Goal: Transaction & Acquisition: Purchase product/service

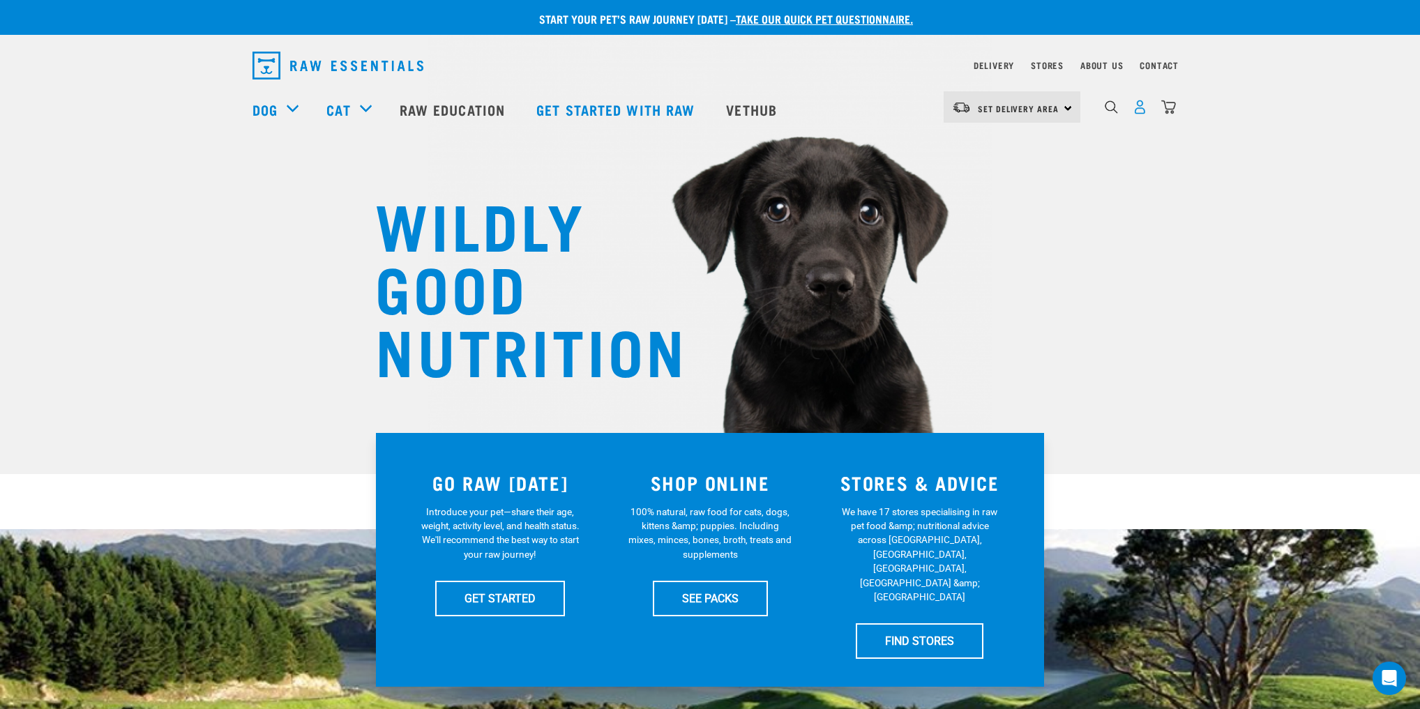
click at [1139, 111] on img "dropdown navigation" at bounding box center [1140, 107] width 15 height 15
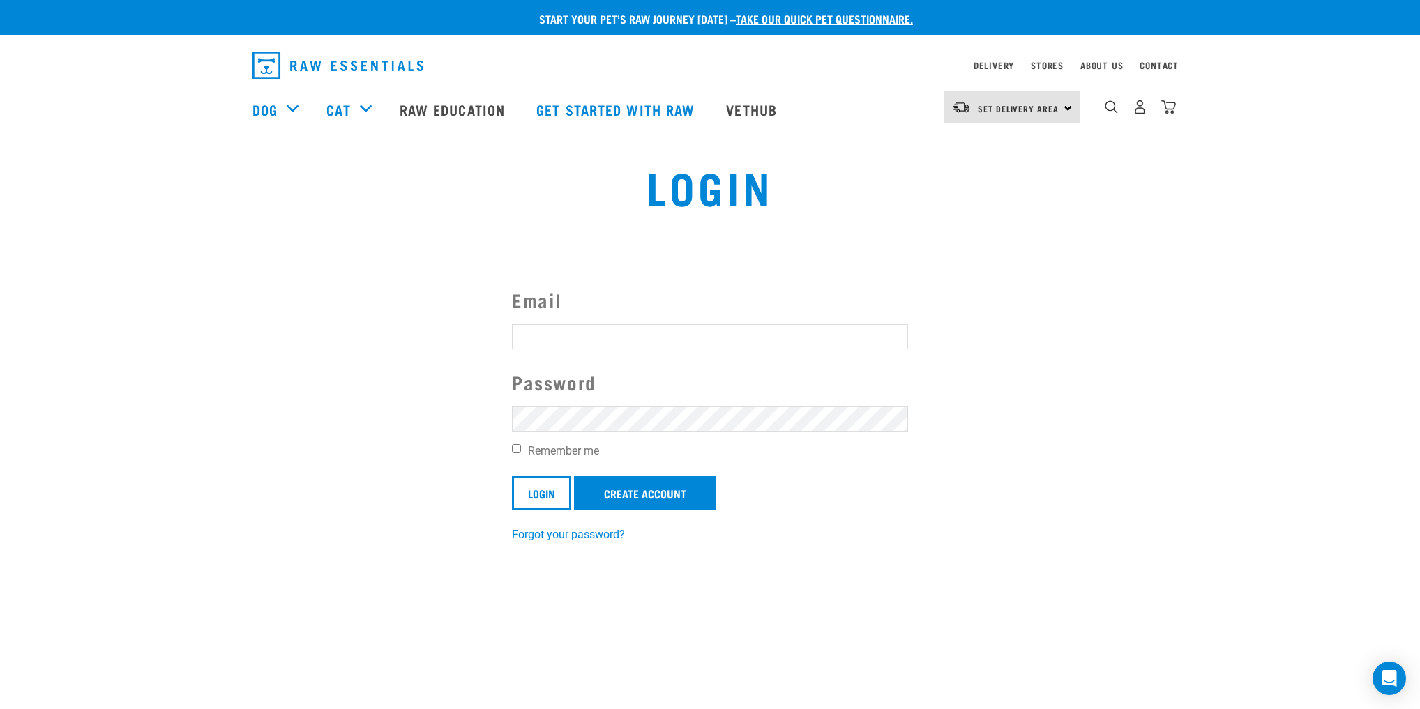
click at [659, 340] on input "Email" at bounding box center [710, 336] width 396 height 25
type input "[EMAIL_ADDRESS][DOMAIN_NAME]"
click at [516, 444] on input "Remember me" at bounding box center [516, 448] width 9 height 9
checkbox input "true"
click at [539, 499] on input "Login" at bounding box center [541, 492] width 59 height 33
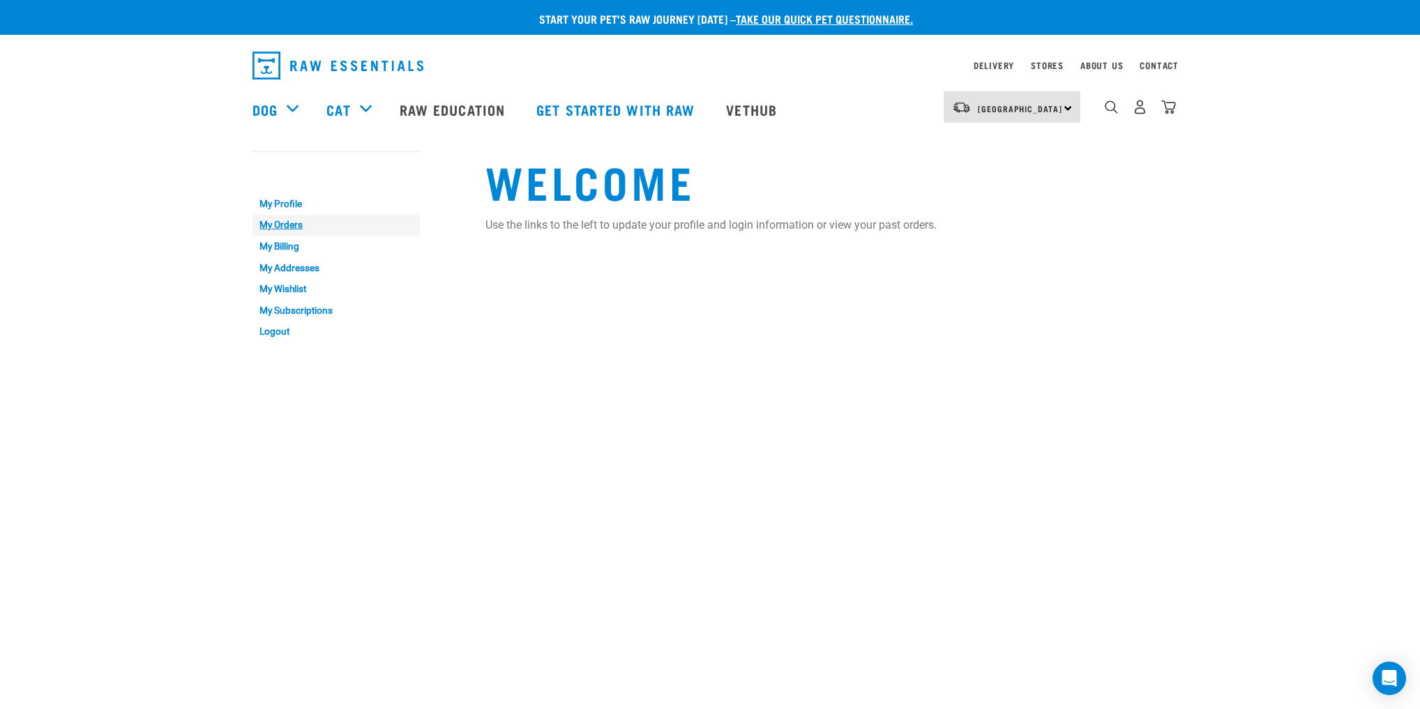
click at [290, 220] on link "My Orders" at bounding box center [336, 226] width 167 height 22
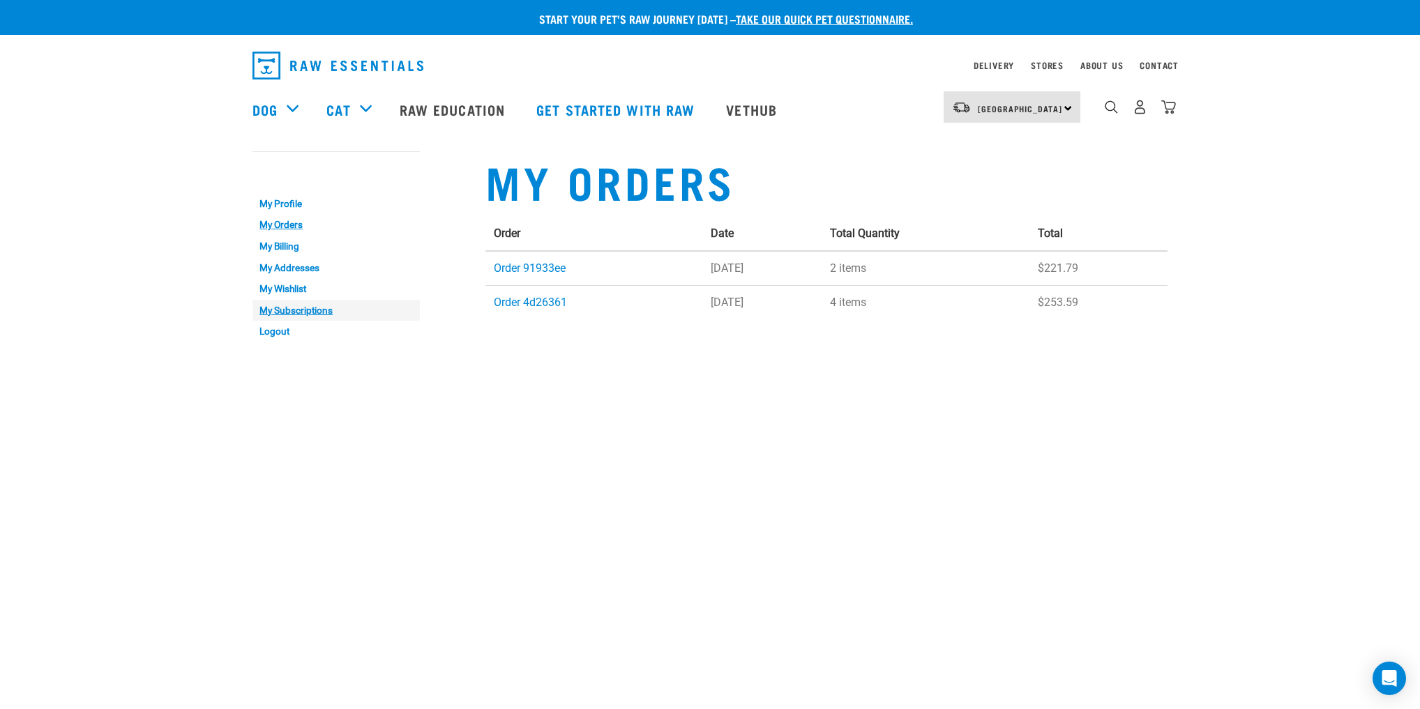
click at [309, 310] on link "My Subscriptions" at bounding box center [336, 311] width 167 height 22
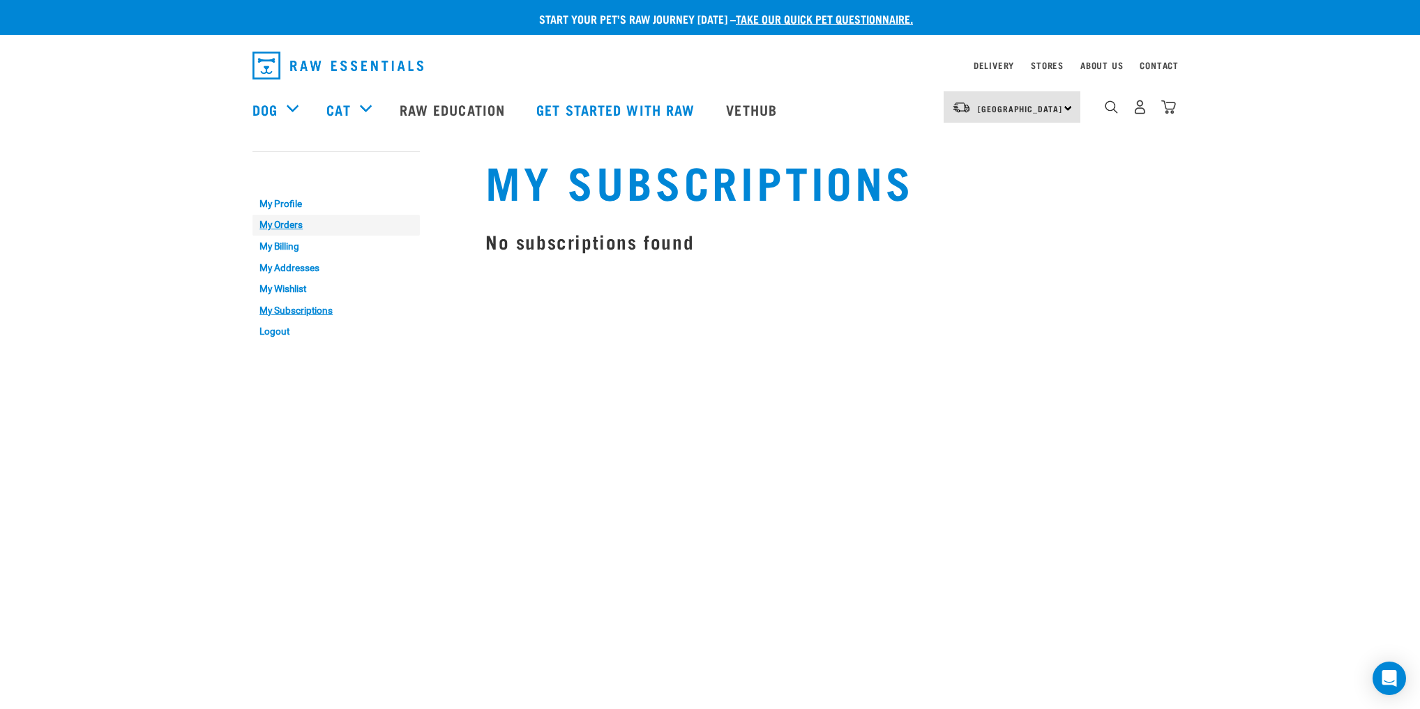
click at [296, 232] on link "My Orders" at bounding box center [336, 226] width 167 height 22
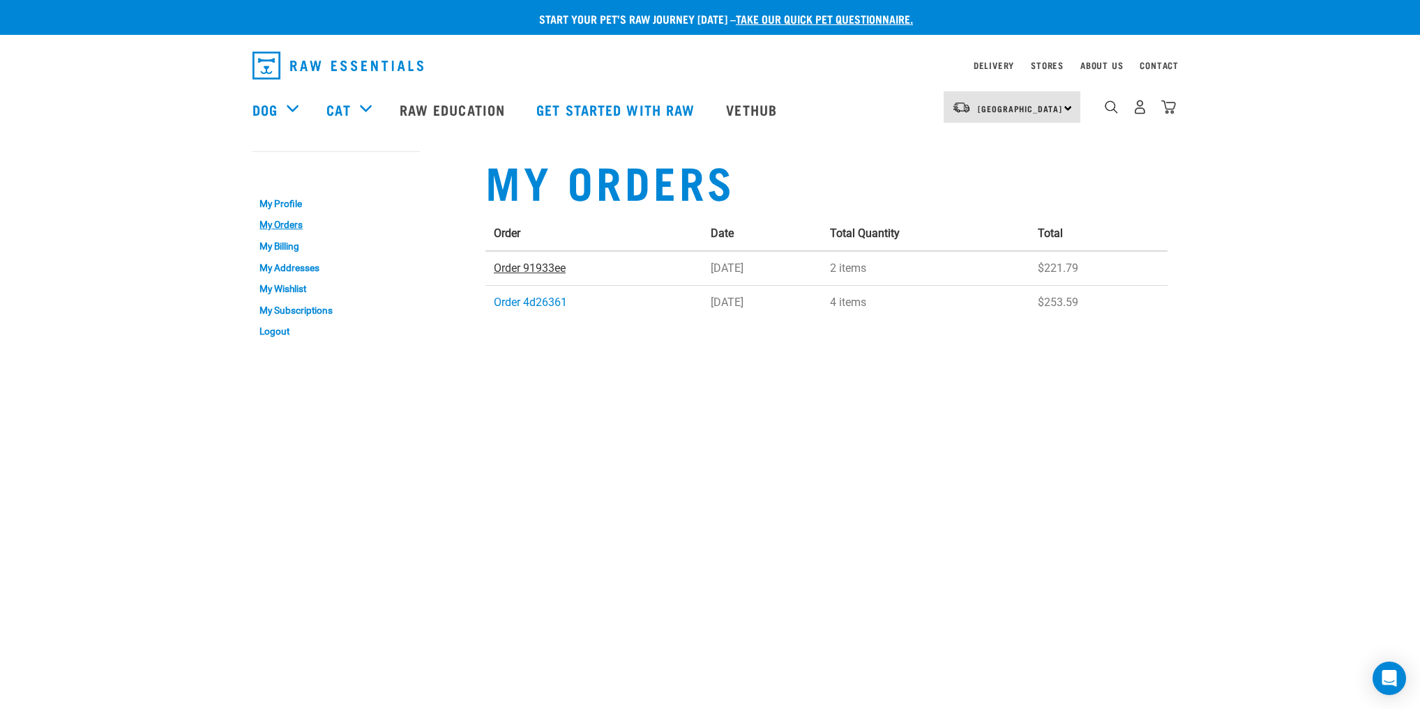
click at [539, 269] on link "Order 91933ee" at bounding box center [530, 268] width 72 height 13
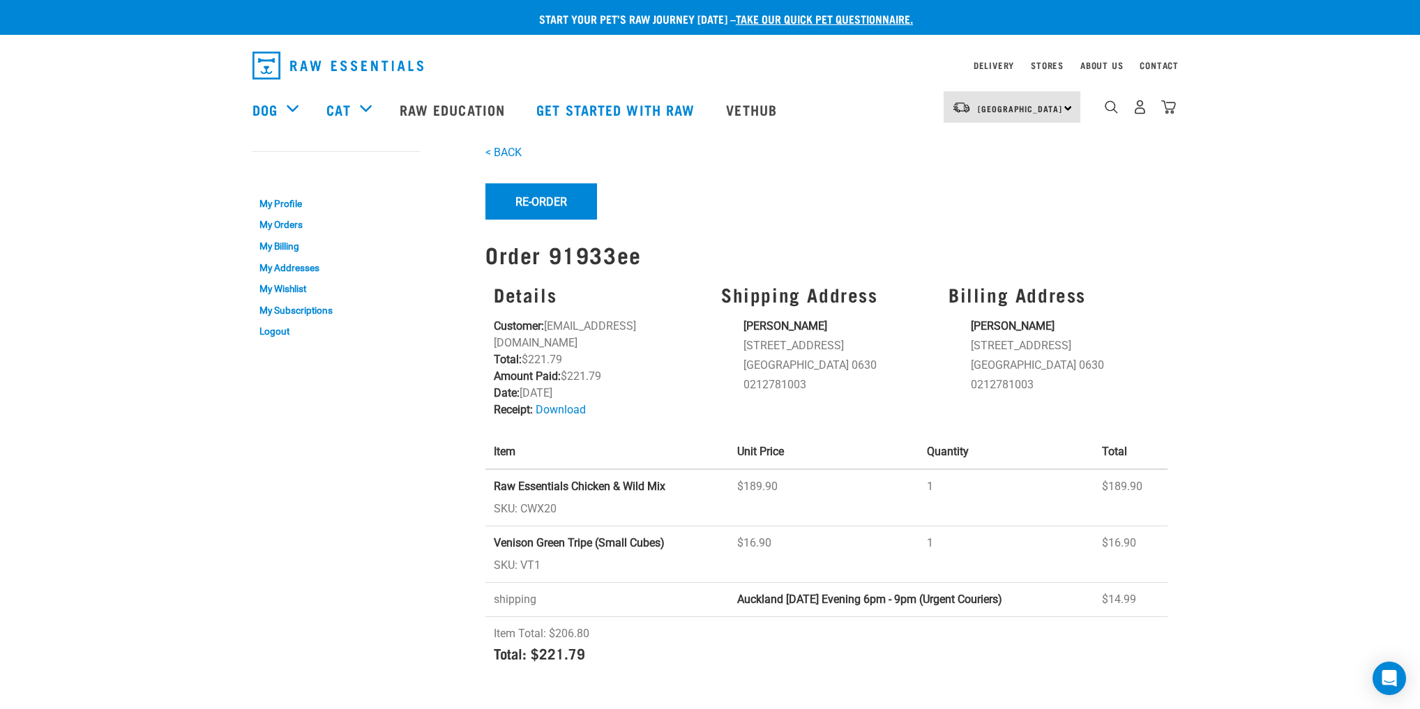
click at [604, 469] on td "Raw Essentials Chicken & Wild Mix SKU: CWX20" at bounding box center [607, 497] width 243 height 57
drag, startPoint x: 497, startPoint y: 469, endPoint x: 668, endPoint y: 478, distance: 171.9
click at [668, 478] on td "Raw Essentials Chicken & Wild Mix SKU: CWX20" at bounding box center [607, 497] width 243 height 57
copy strong "Raw Essentials Chicken & Wild Mix"
click at [1035, 111] on span "[GEOGRAPHIC_DATA]" at bounding box center [1020, 108] width 84 height 5
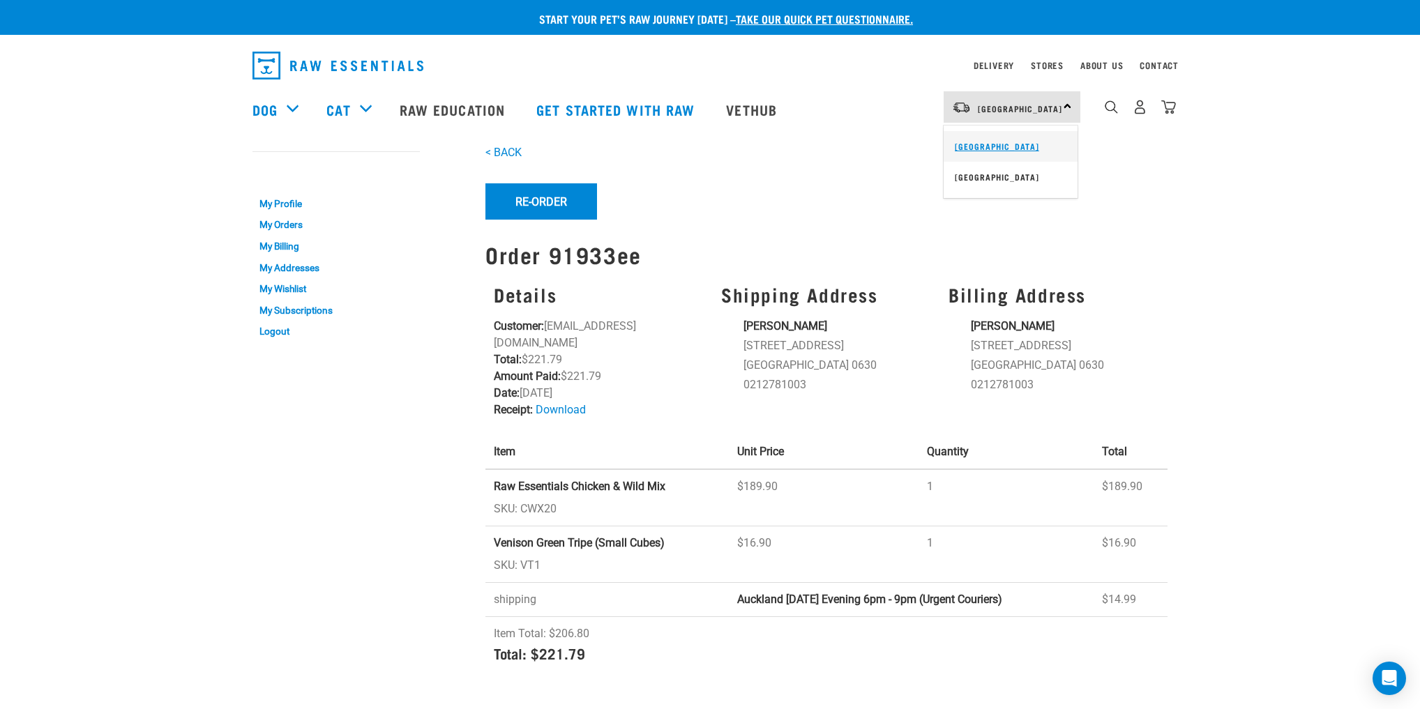
click at [1002, 151] on link "[GEOGRAPHIC_DATA]" at bounding box center [1011, 146] width 134 height 31
click at [1107, 109] on img "dropdown navigation" at bounding box center [1111, 106] width 13 height 13
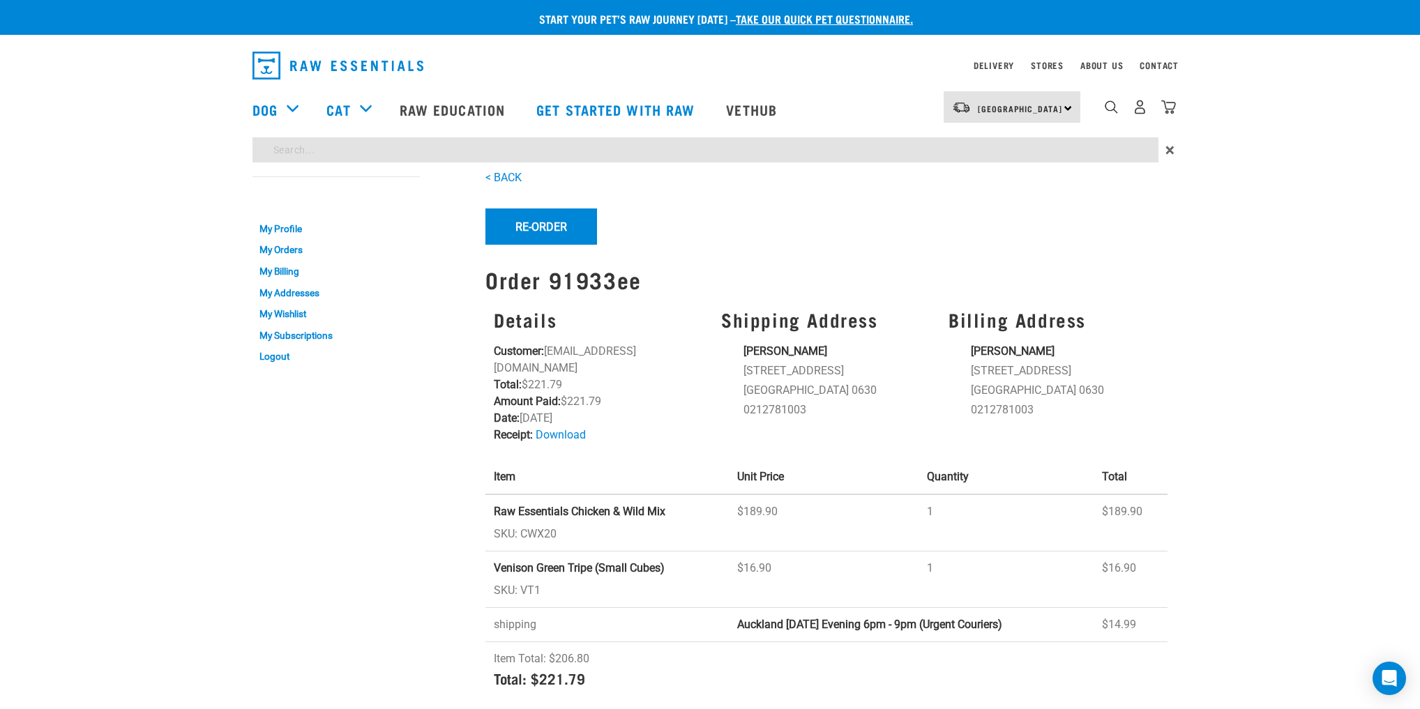
click at [639, 145] on input "search" at bounding box center [706, 149] width 906 height 25
paste input "Raw Essentials Chicken & Wild Mix"
type input "Raw Essentials Chicken & Wild Mix"
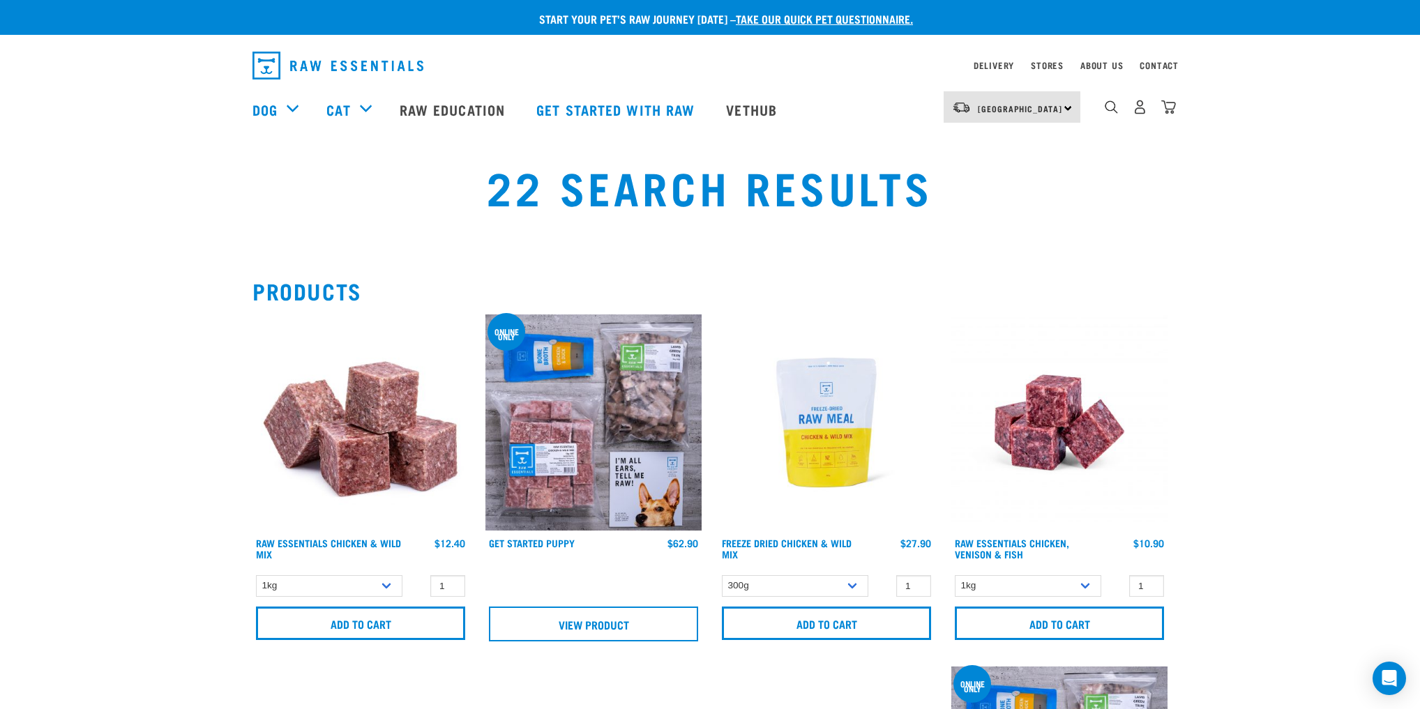
click at [354, 459] on img at bounding box center [361, 423] width 216 height 216
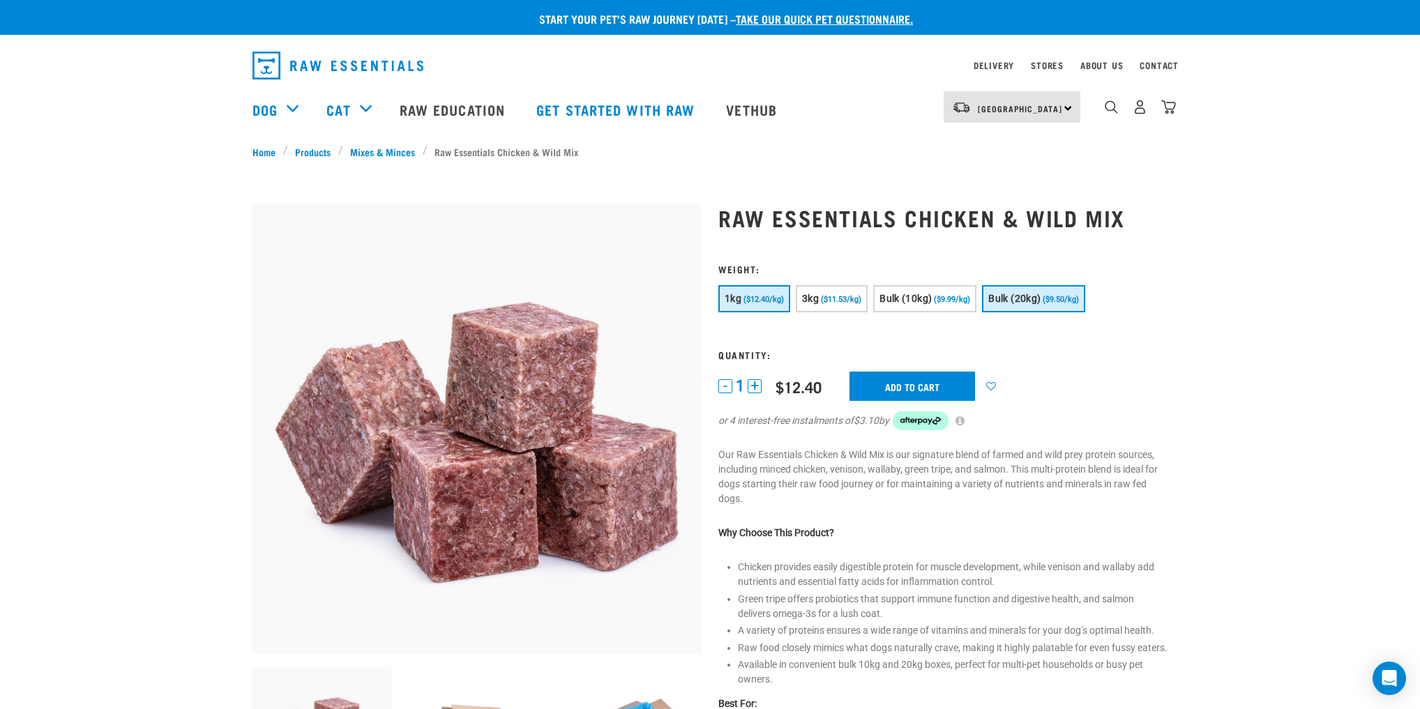
click at [1026, 301] on span "Bulk (20kg)" at bounding box center [1015, 298] width 52 height 11
click at [931, 391] on input "Add to cart" at bounding box center [921, 386] width 126 height 29
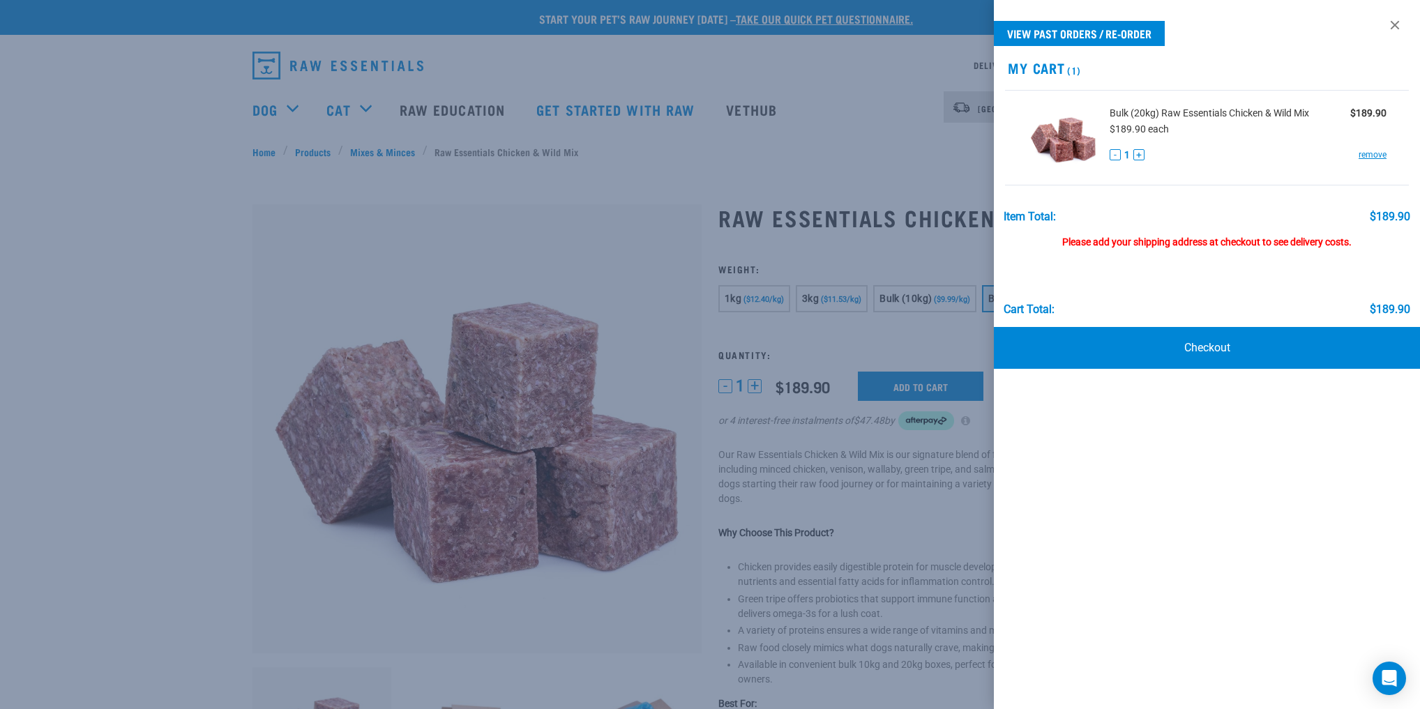
click at [1395, 28] on link at bounding box center [1395, 25] width 22 height 22
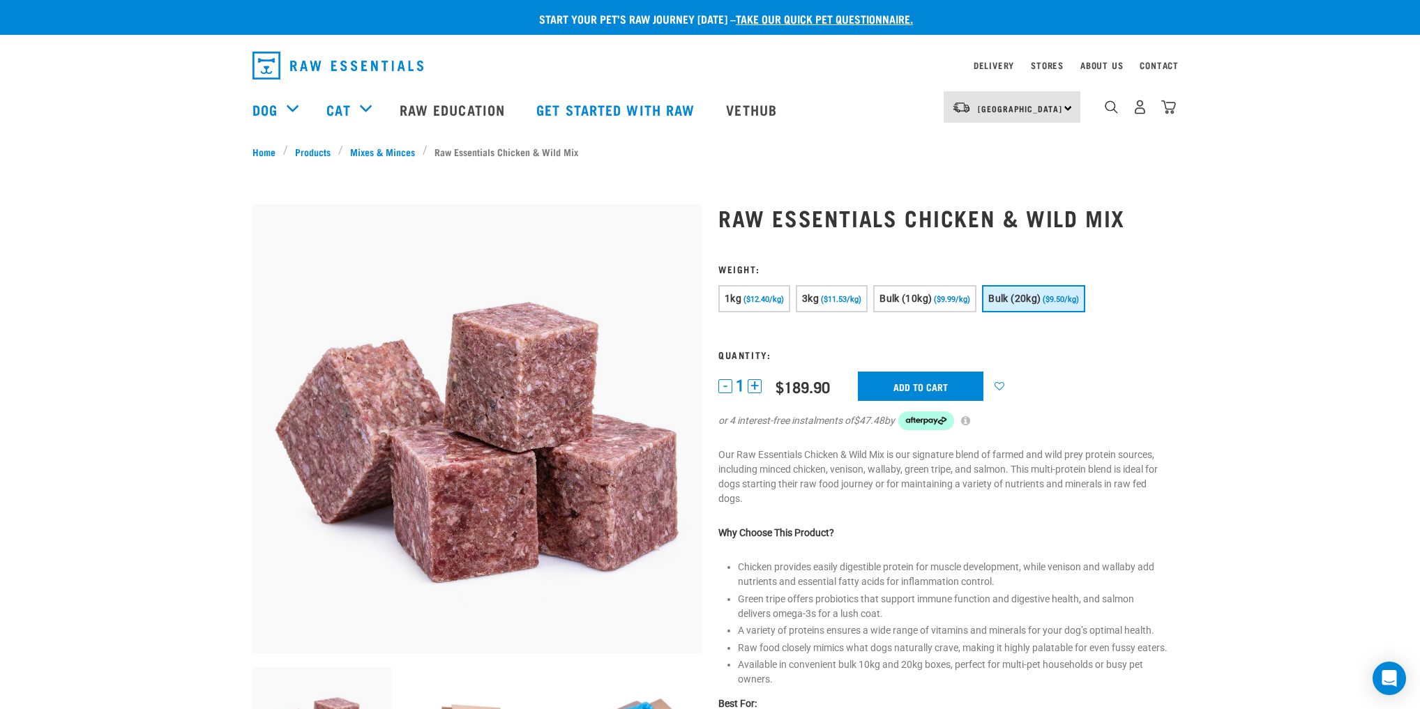
click at [1120, 112] on div "1" at bounding box center [1140, 106] width 72 height 31
click at [1115, 112] on img "dropdown navigation" at bounding box center [1111, 106] width 13 height 13
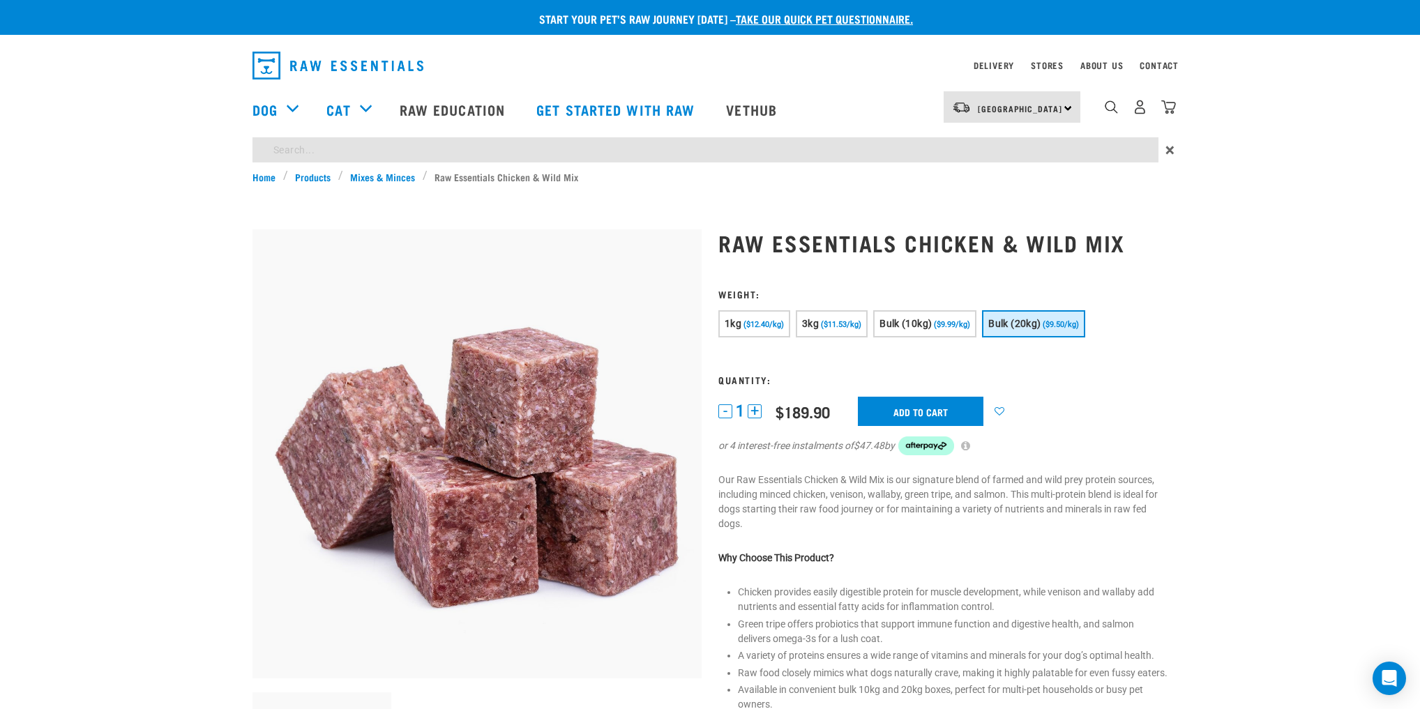
click at [423, 152] on input "search" at bounding box center [706, 149] width 906 height 25
type input "t"
type input "chiken"
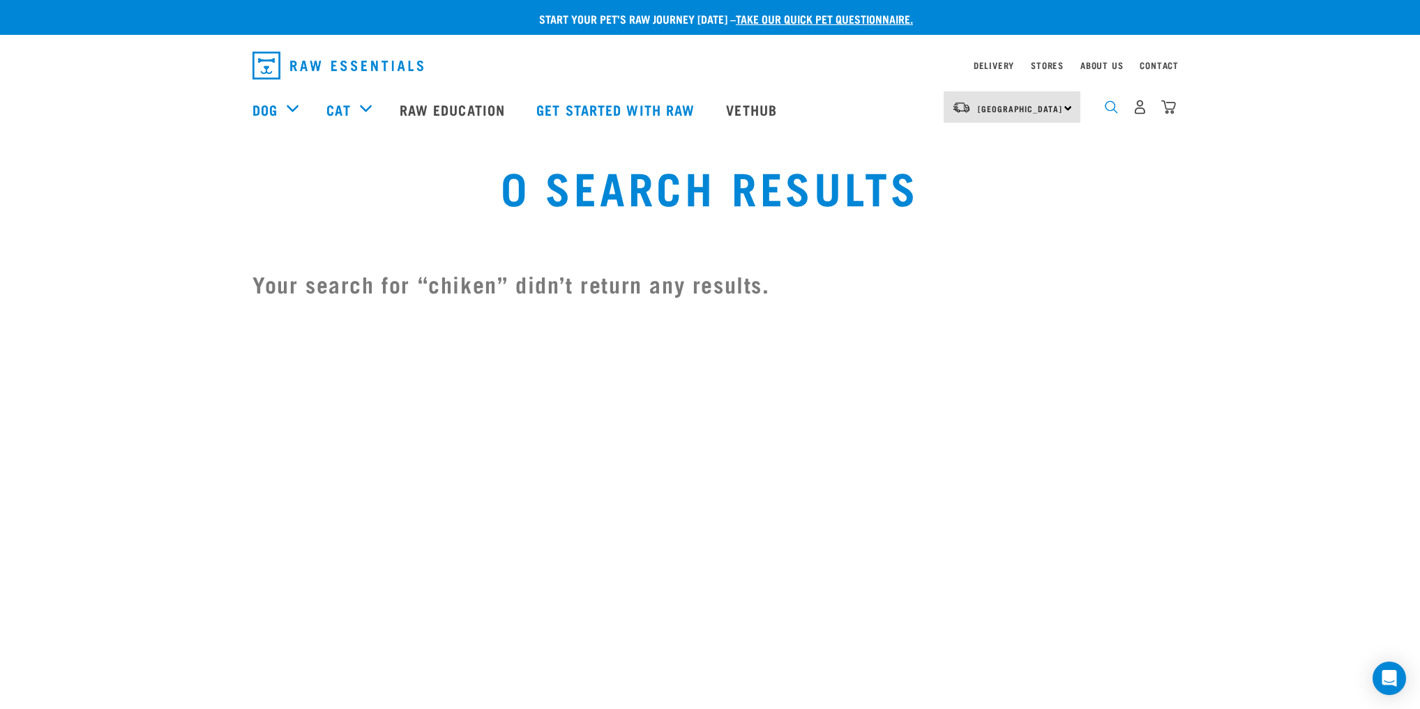
click at [1106, 114] on img "dropdown navigation" at bounding box center [1111, 106] width 13 height 13
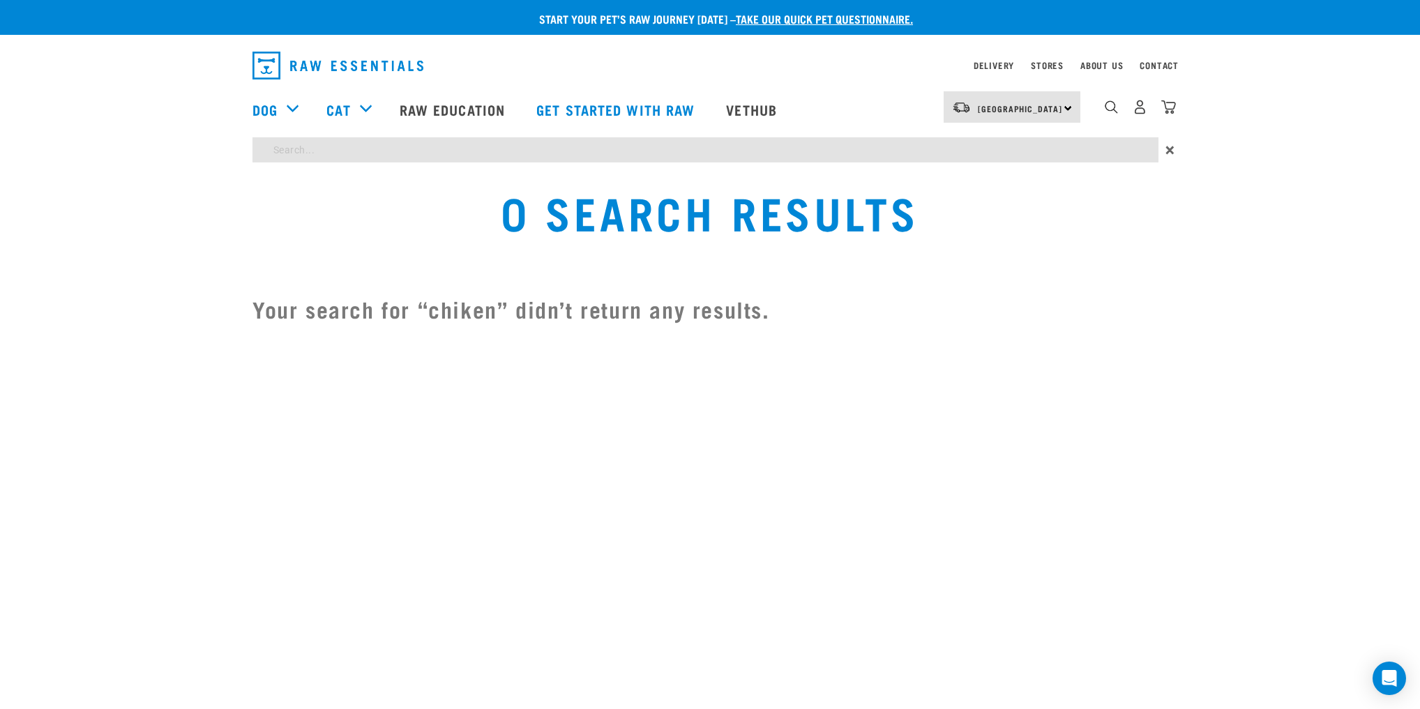
click at [499, 146] on input "search" at bounding box center [706, 149] width 906 height 25
type input "chicken"
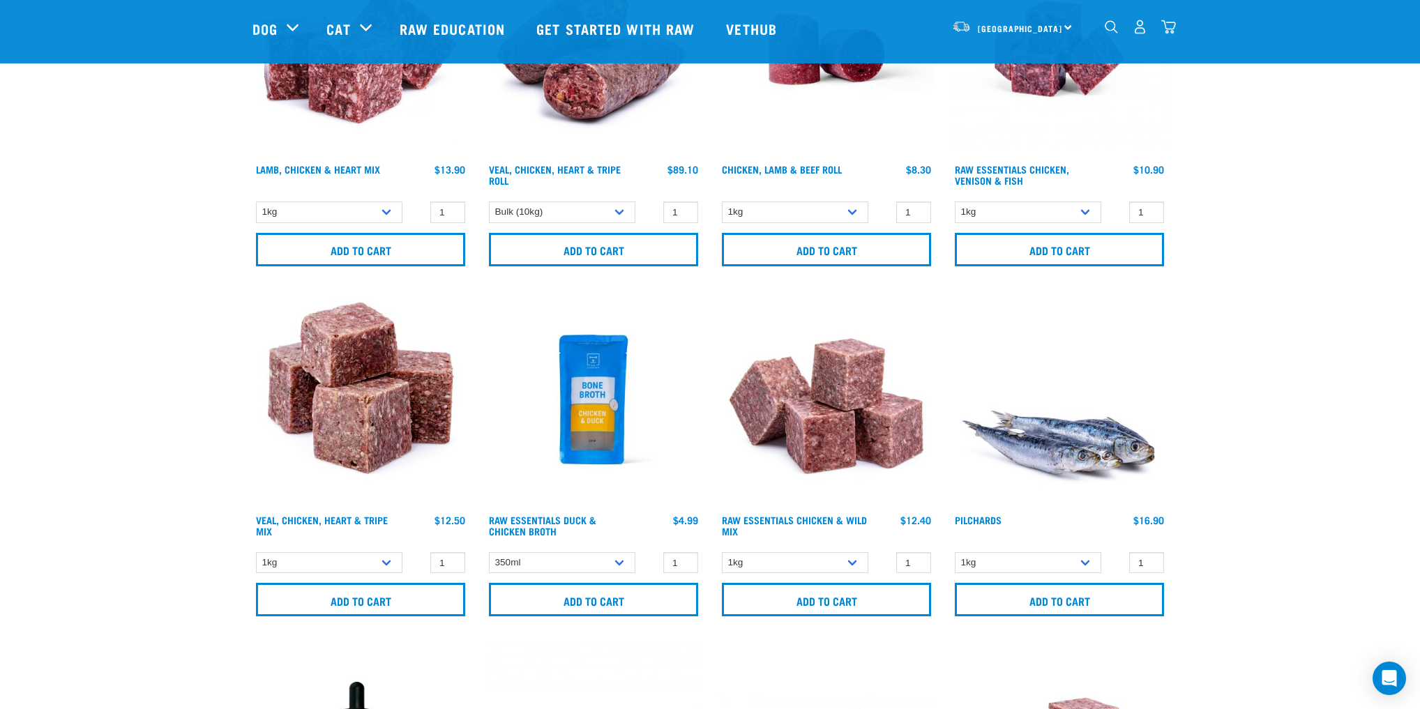
scroll to position [2009, 0]
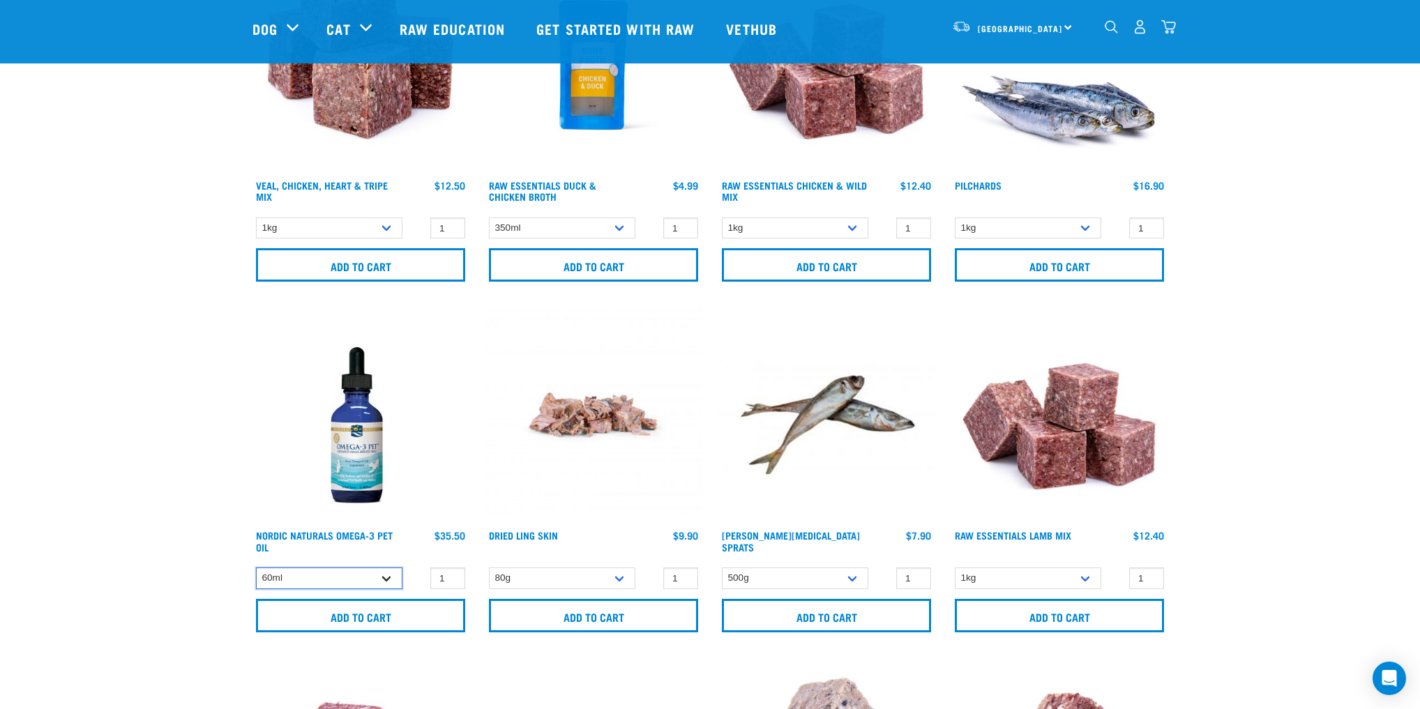
click at [380, 569] on select "60ml 237ml" at bounding box center [329, 579] width 147 height 22
select select "31264"
click at [256, 568] on select "60ml 237ml" at bounding box center [329, 579] width 147 height 22
click at [338, 460] on img at bounding box center [361, 415] width 216 height 216
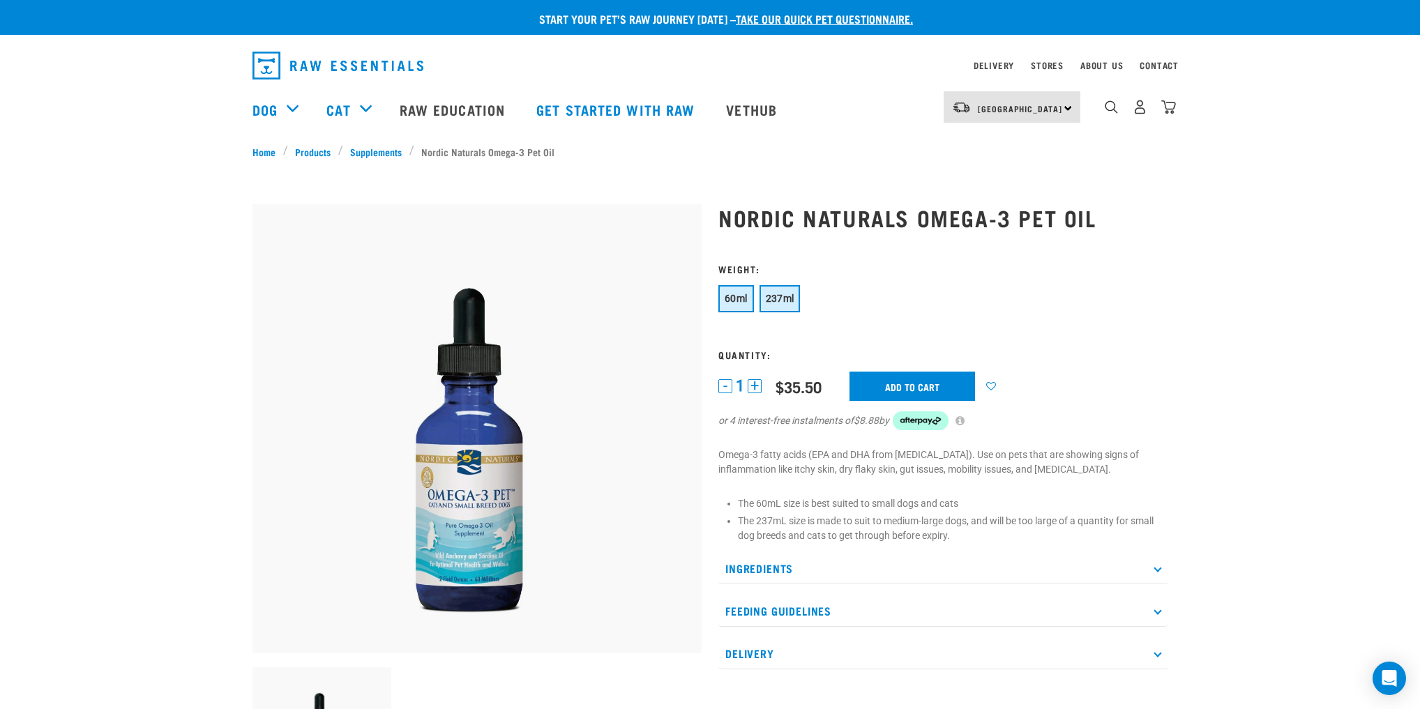
click at [779, 301] on span "237ml" at bounding box center [780, 298] width 29 height 11
click at [854, 574] on p "Ingredients" at bounding box center [943, 568] width 449 height 31
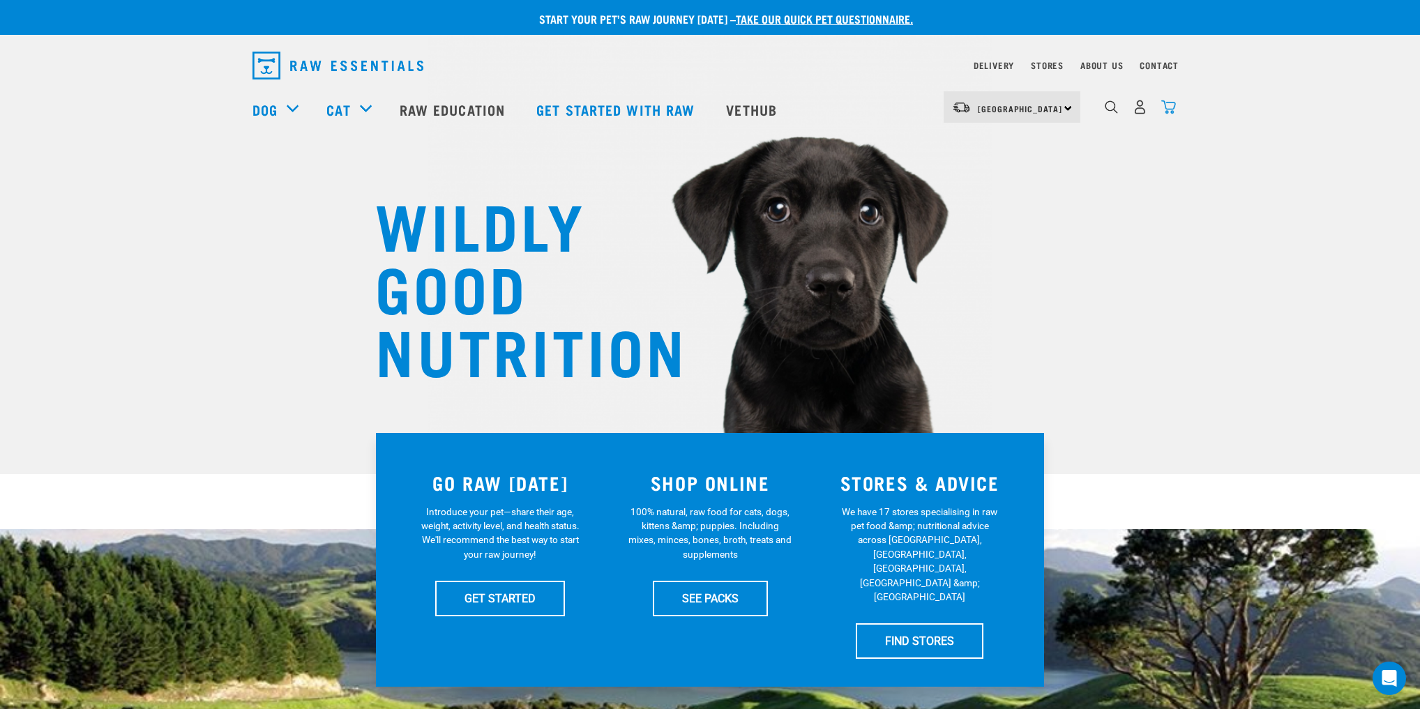
click at [1173, 108] on img "dropdown navigation" at bounding box center [1169, 107] width 15 height 15
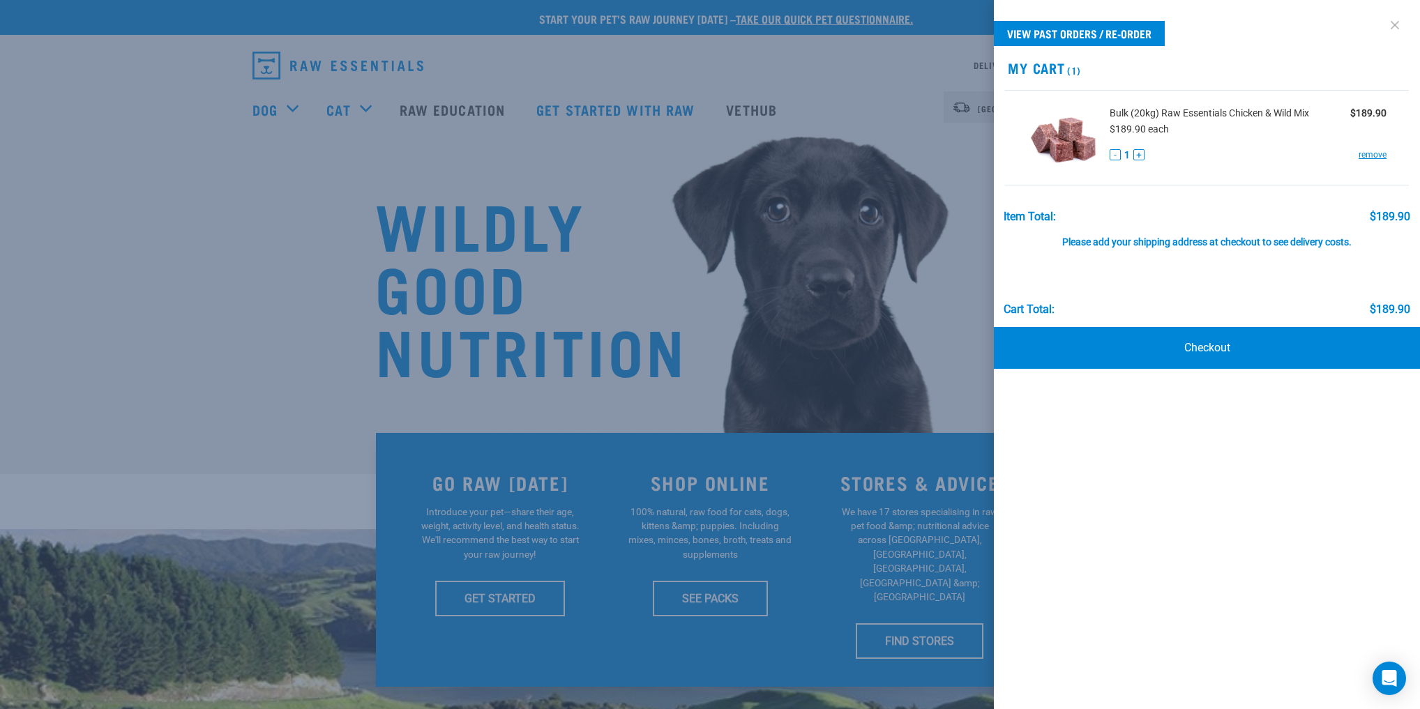
click at [1394, 20] on link at bounding box center [1395, 25] width 22 height 22
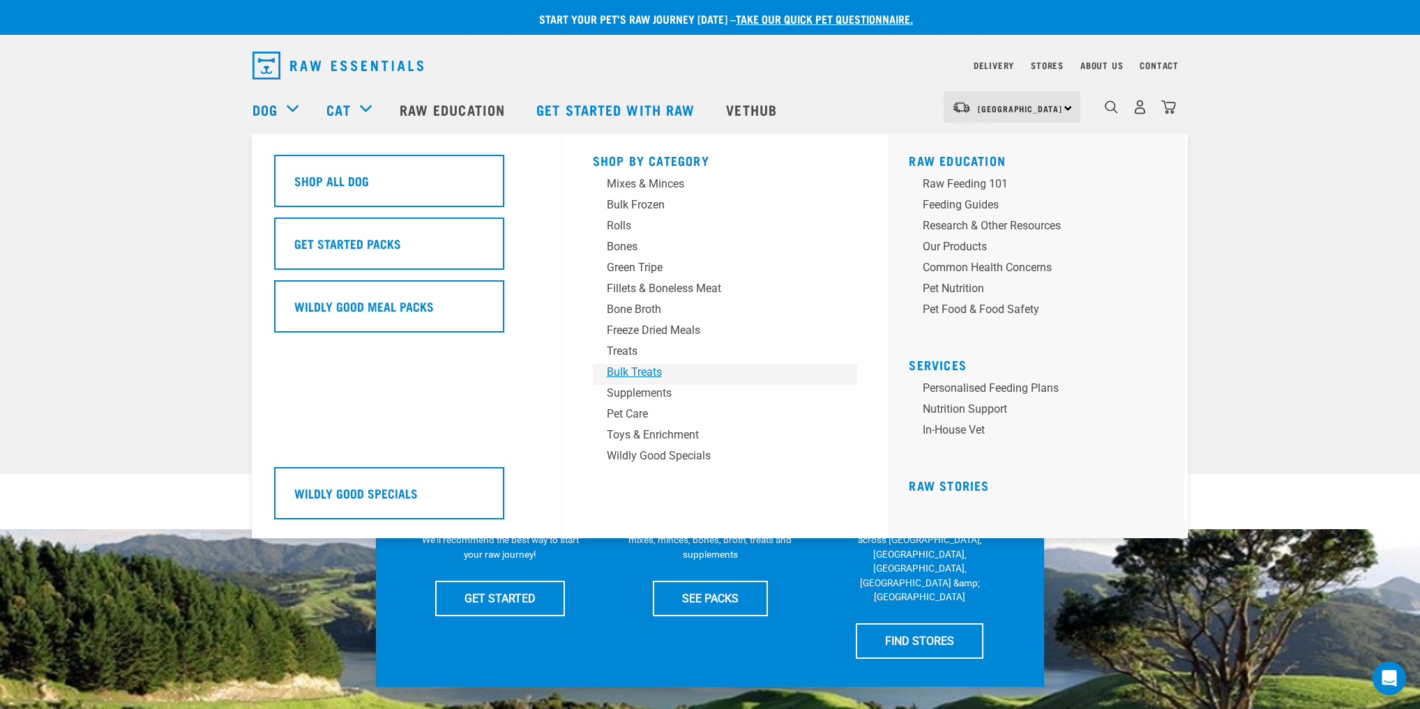
click at [648, 374] on div "Bulk Treats" at bounding box center [716, 372] width 218 height 17
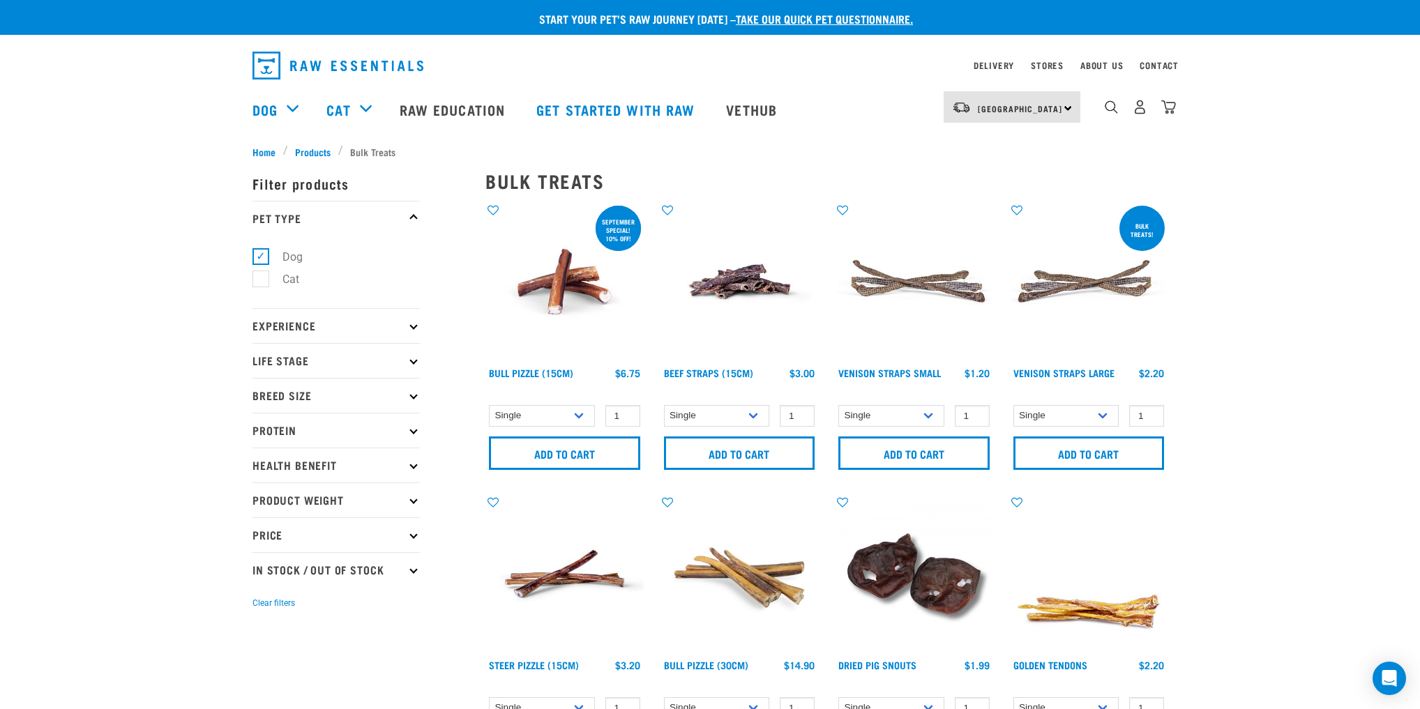
click at [574, 299] on img at bounding box center [565, 282] width 158 height 158
click at [594, 254] on img at bounding box center [565, 282] width 158 height 158
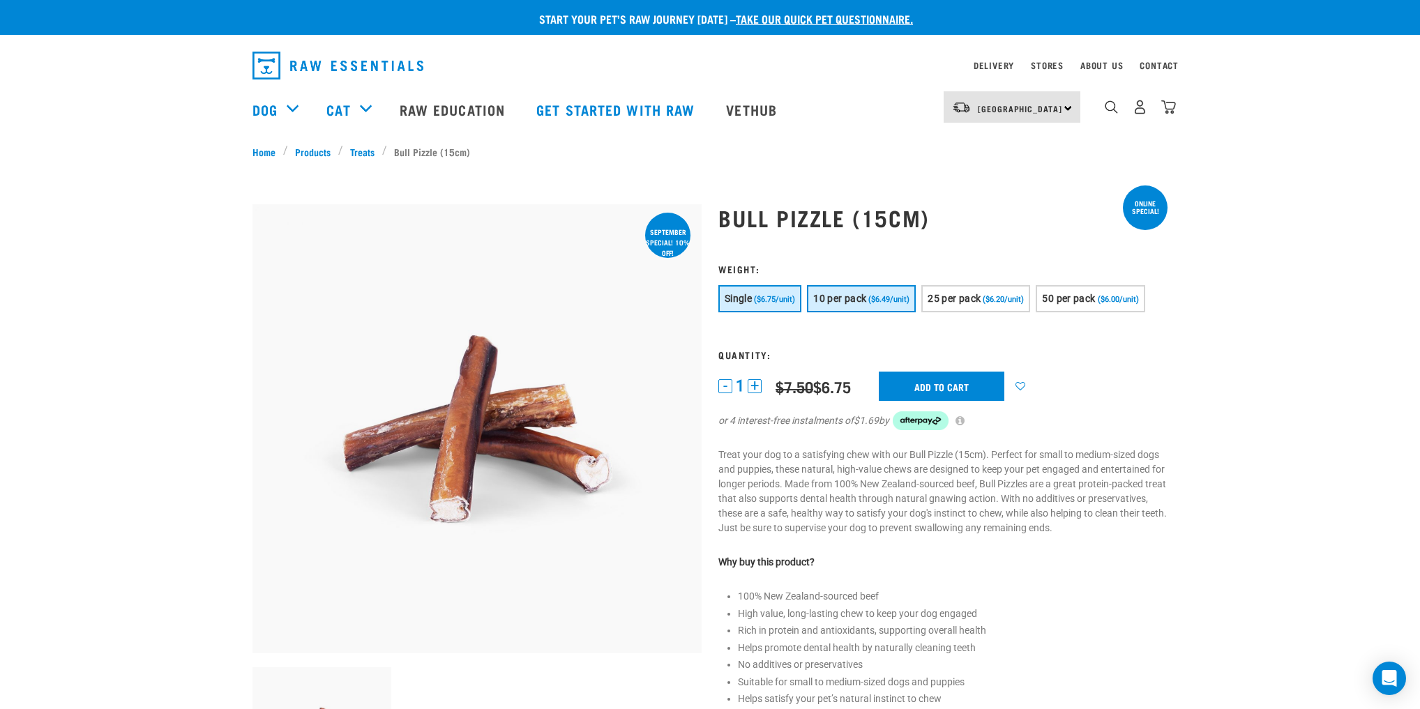
click at [848, 299] on span "10 per pack" at bounding box center [839, 298] width 53 height 11
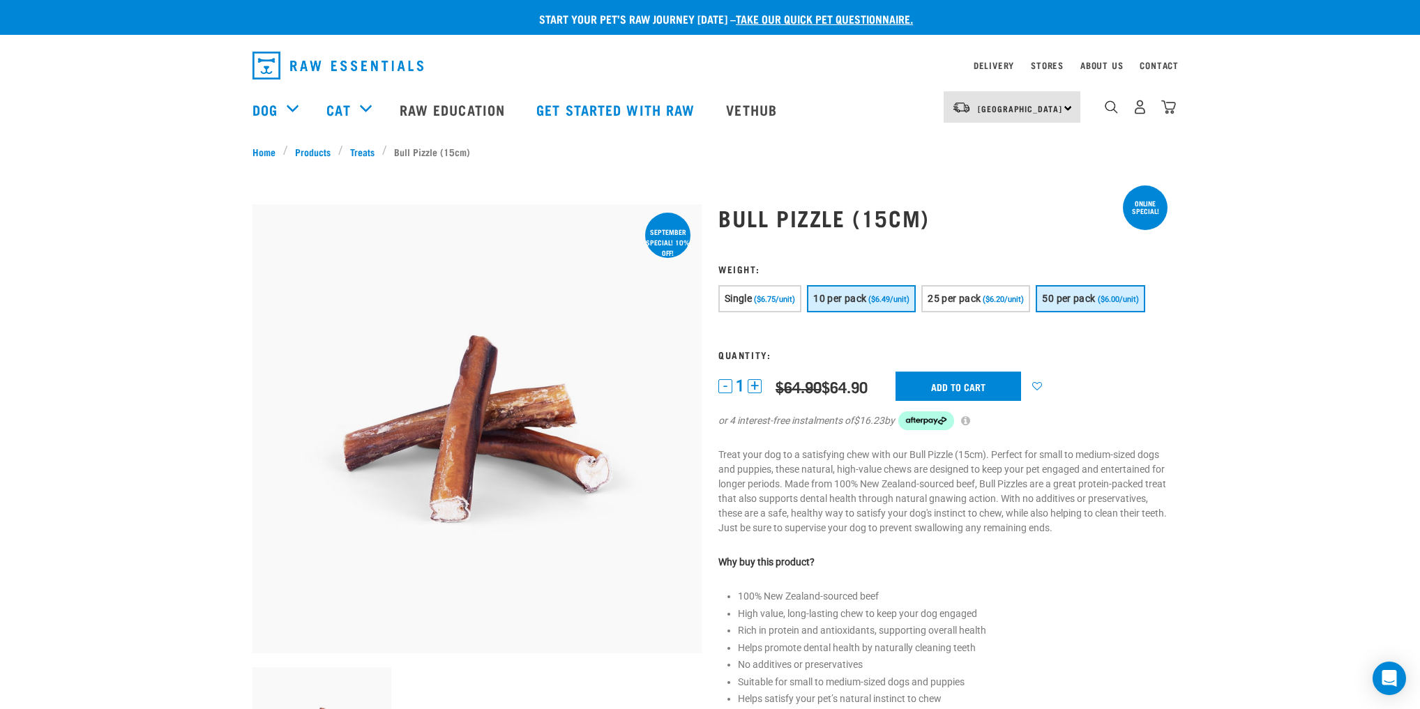
click at [1076, 295] on span "50 per pack" at bounding box center [1068, 298] width 53 height 11
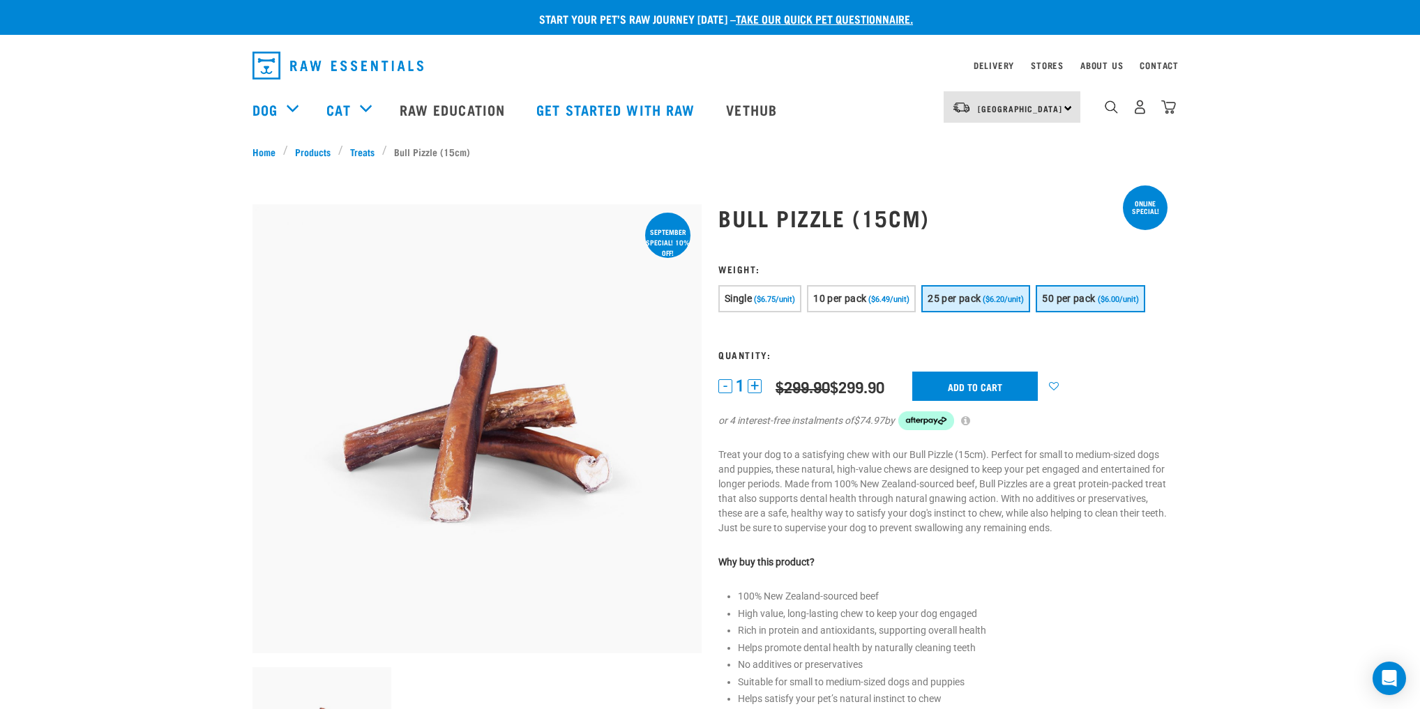
click at [982, 288] on button "25 per pack ($6.20/unit)" at bounding box center [976, 298] width 109 height 27
click at [871, 295] on span "($6.49/unit)" at bounding box center [889, 299] width 41 height 9
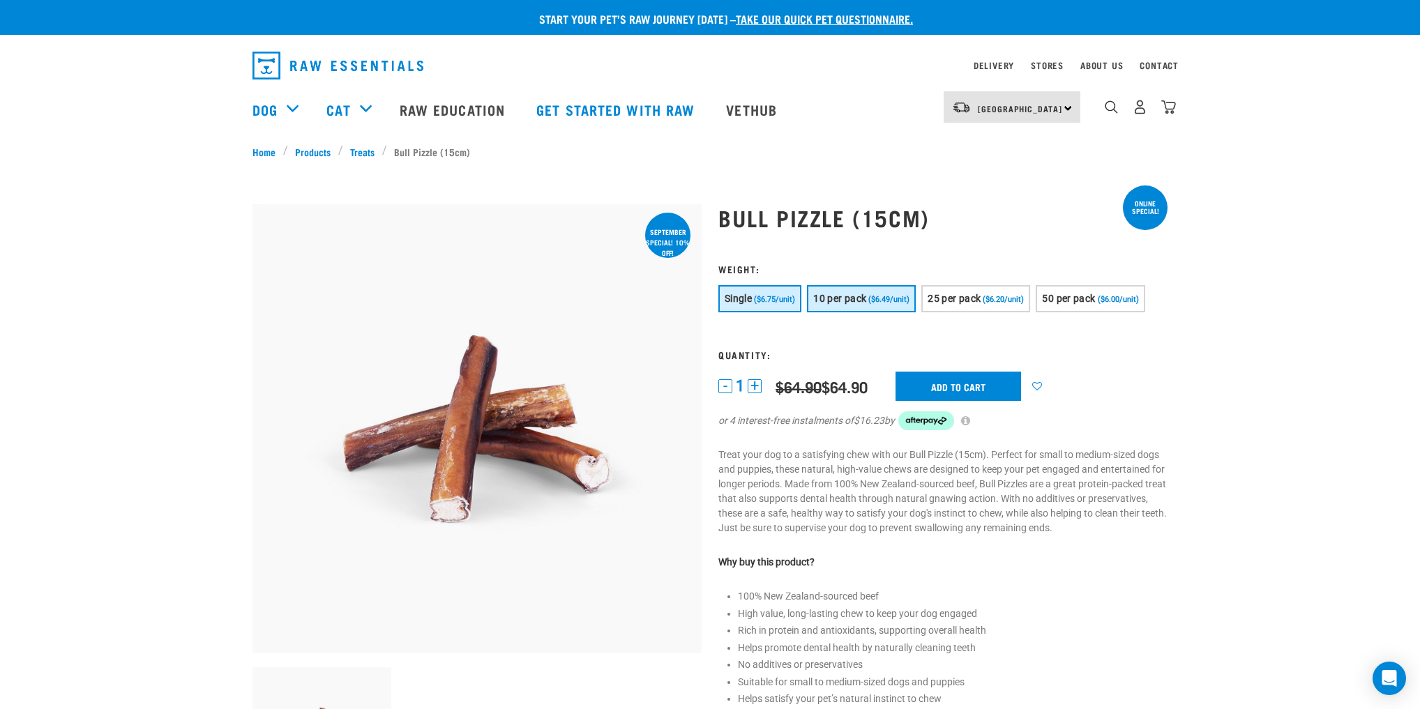
click at [756, 292] on button "Single ($6.75/unit)" at bounding box center [760, 298] width 83 height 27
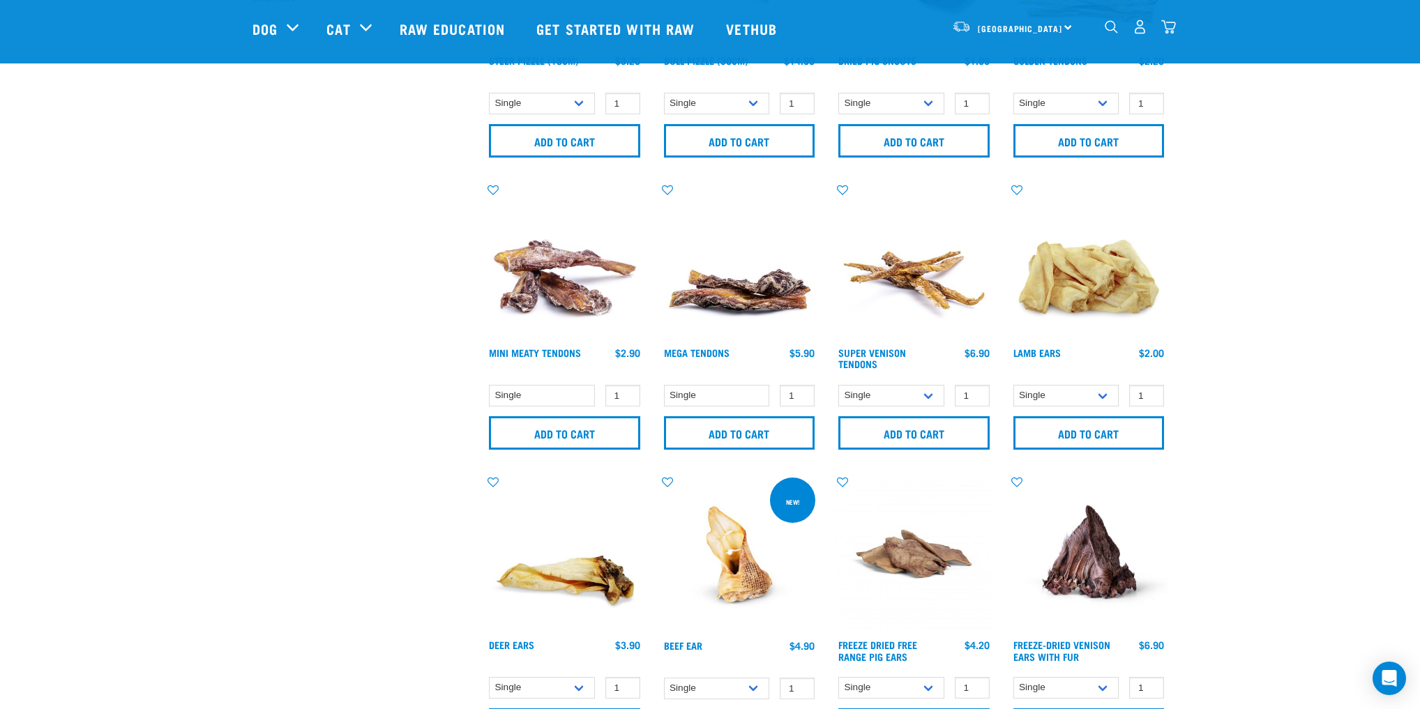
scroll to position [670, 0]
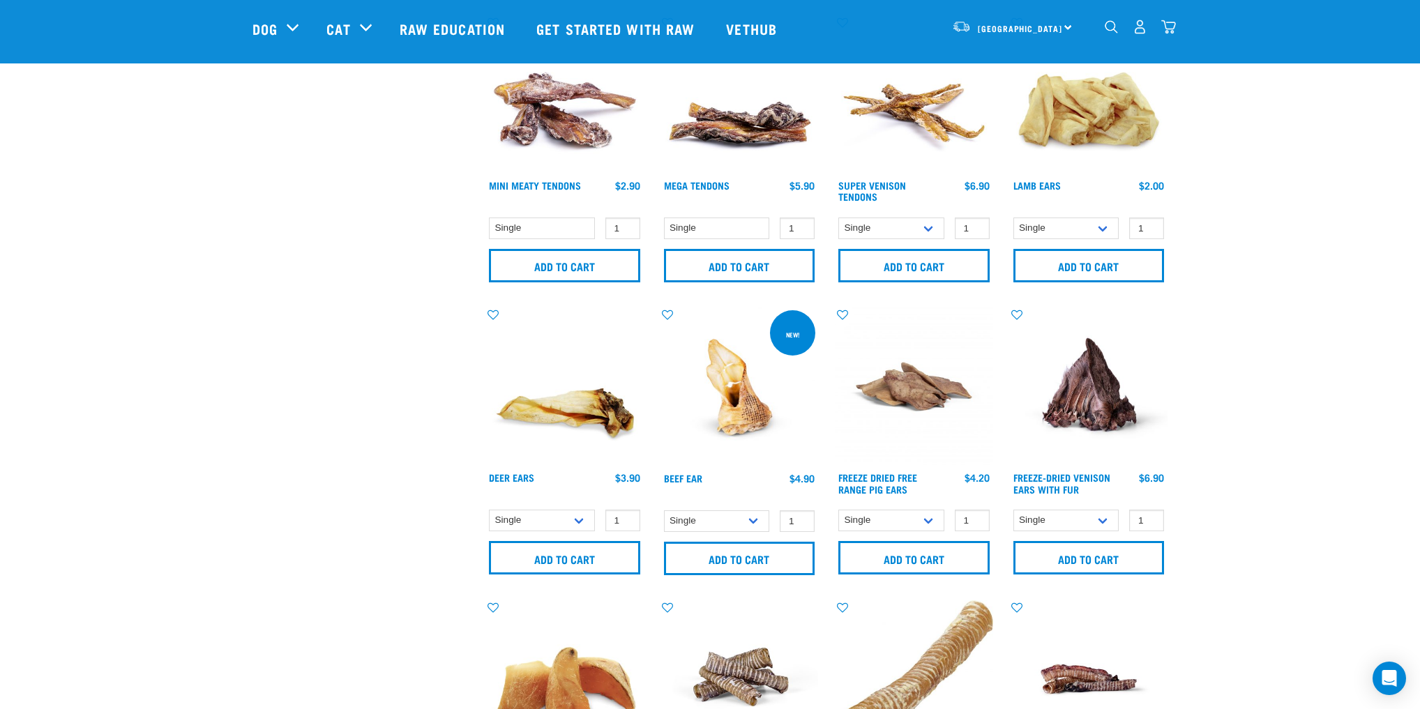
click at [752, 407] on img at bounding box center [740, 387] width 158 height 158
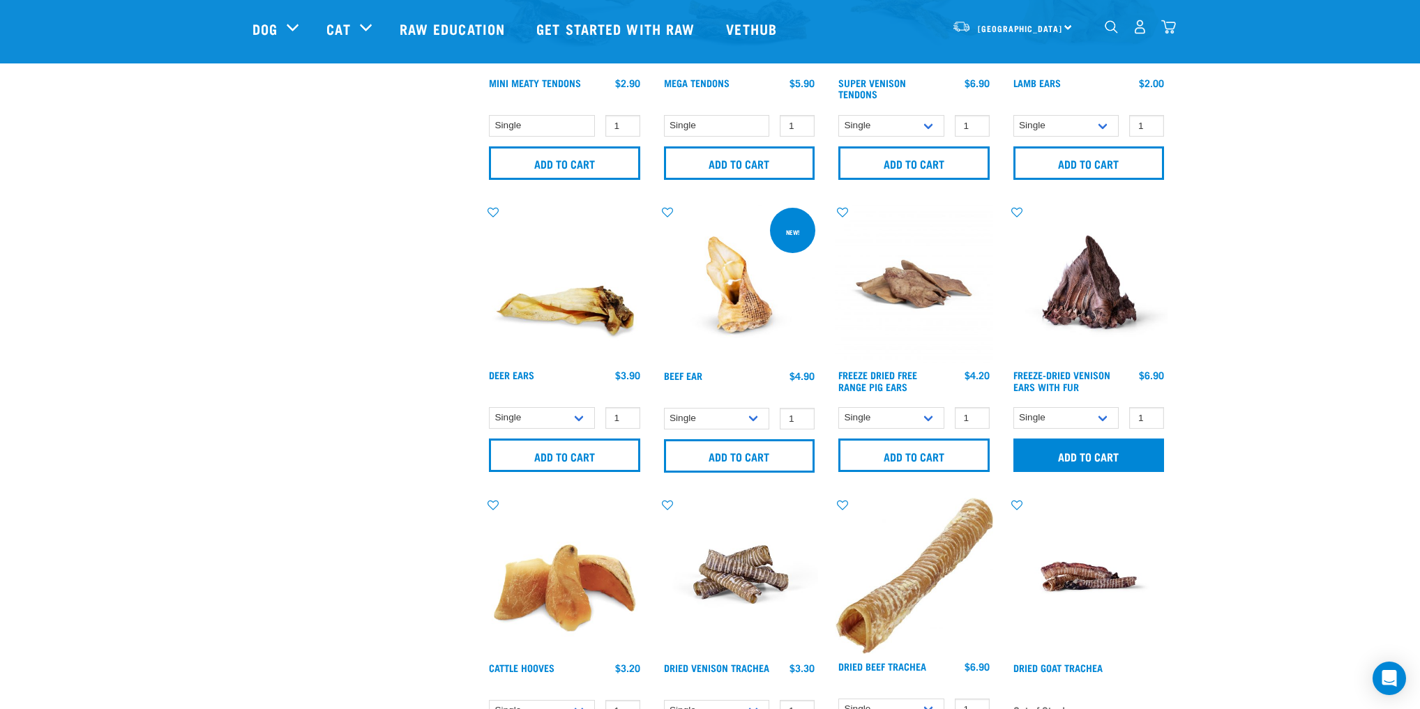
scroll to position [884, 0]
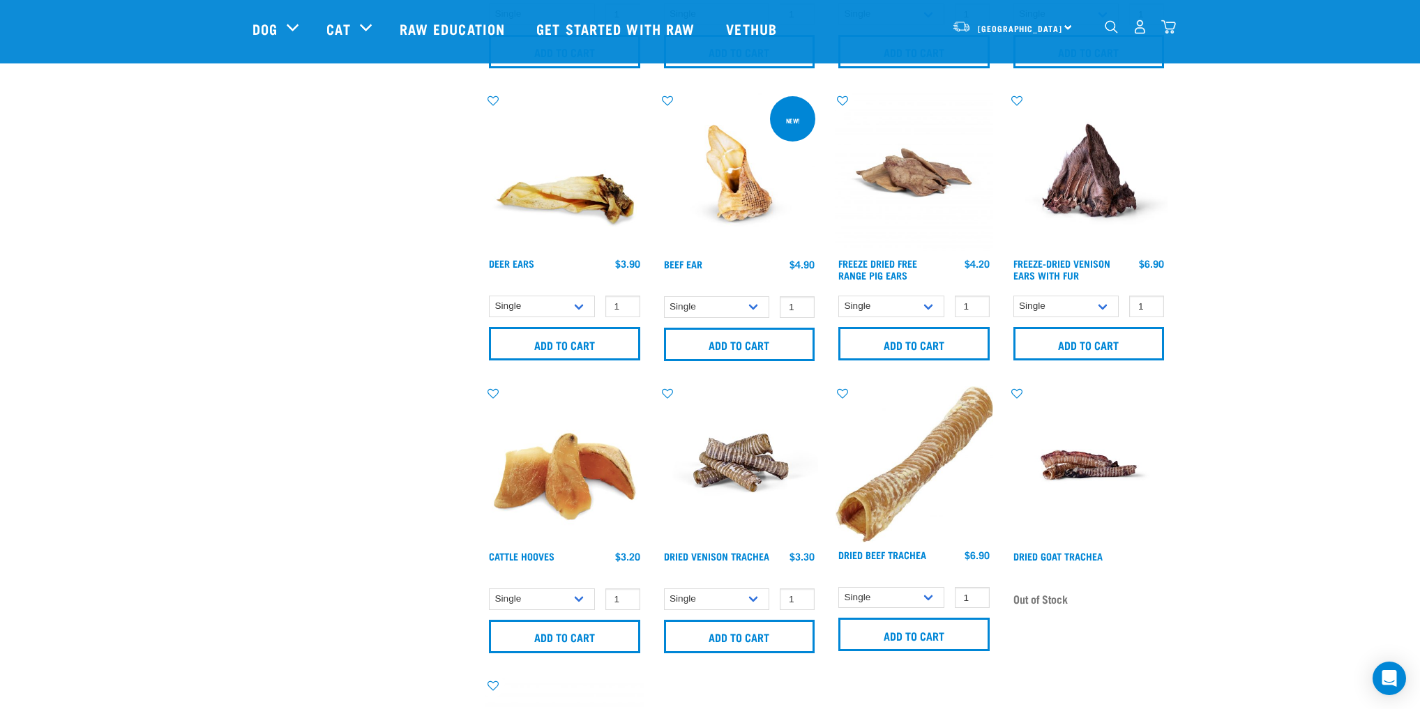
click at [896, 483] on img at bounding box center [914, 464] width 158 height 156
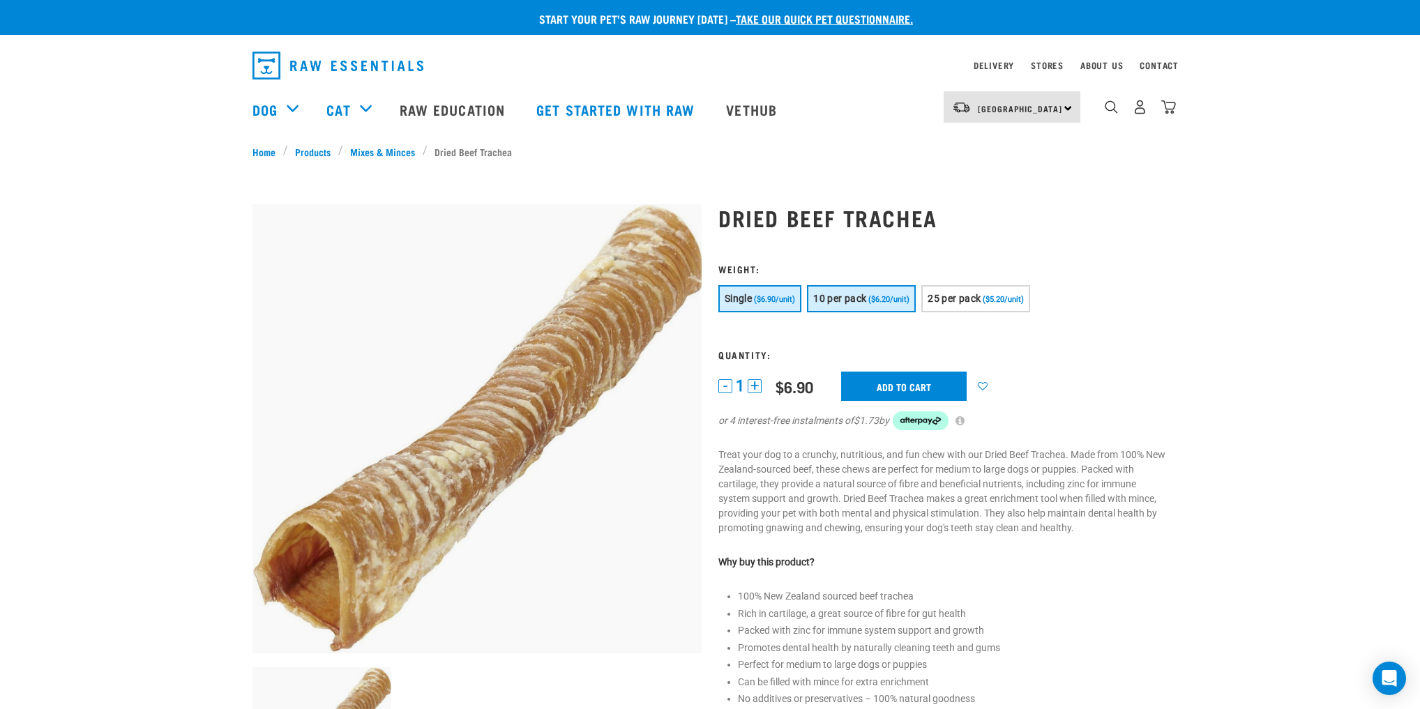
click at [848, 293] on span "10 per pack" at bounding box center [839, 298] width 53 height 11
click at [765, 301] on span "($6.90/unit)" at bounding box center [774, 299] width 41 height 9
click at [755, 384] on button "+" at bounding box center [755, 387] width 14 height 14
click at [913, 390] on input "Add to cart" at bounding box center [904, 386] width 126 height 29
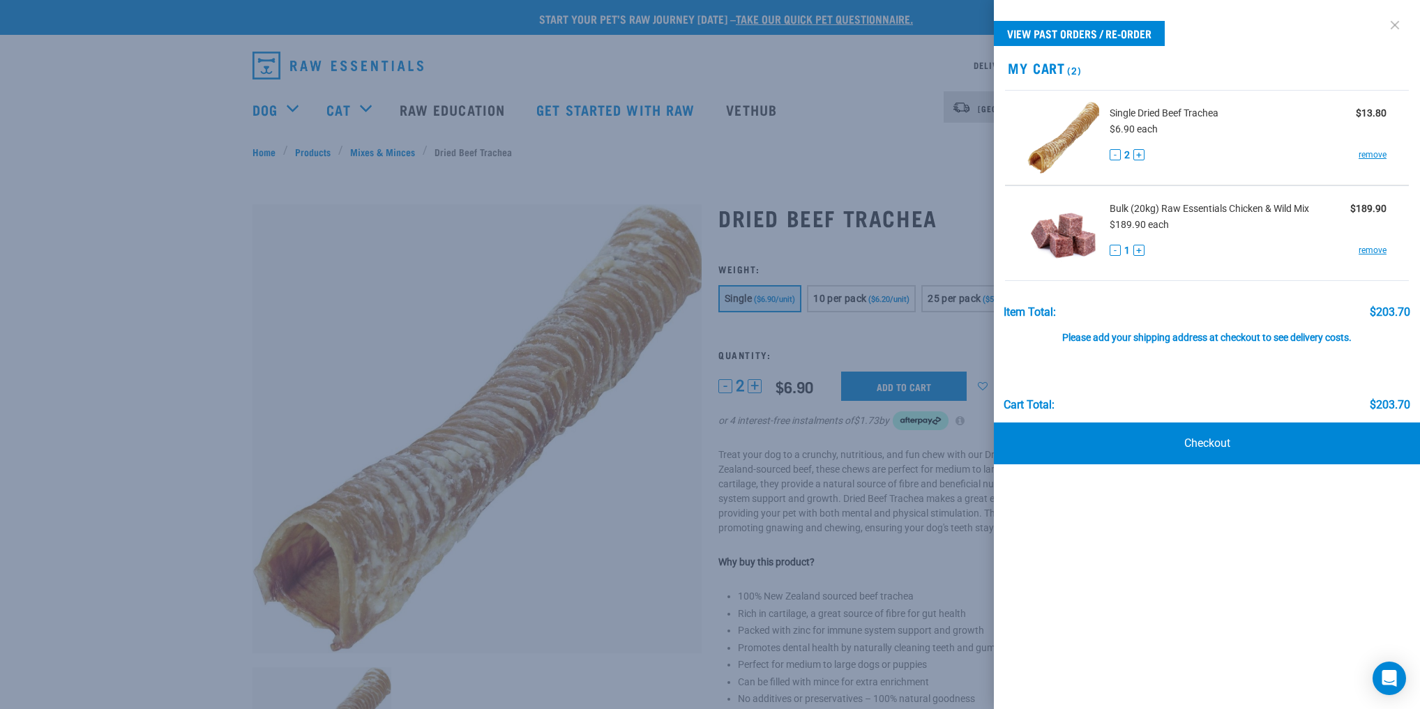
click at [1401, 28] on link at bounding box center [1395, 25] width 22 height 22
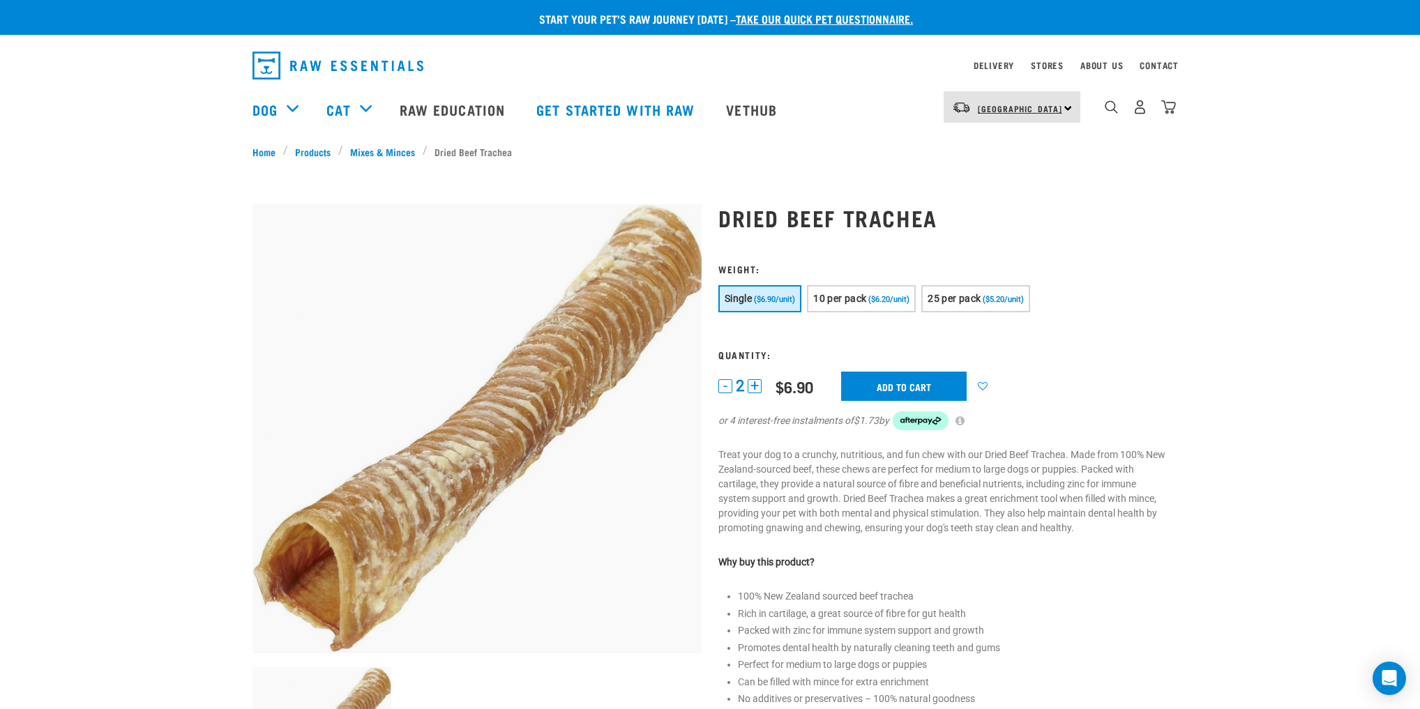
click at [1030, 106] on span "[GEOGRAPHIC_DATA]" at bounding box center [1020, 108] width 84 height 5
click at [1108, 110] on img "dropdown navigation" at bounding box center [1111, 106] width 13 height 13
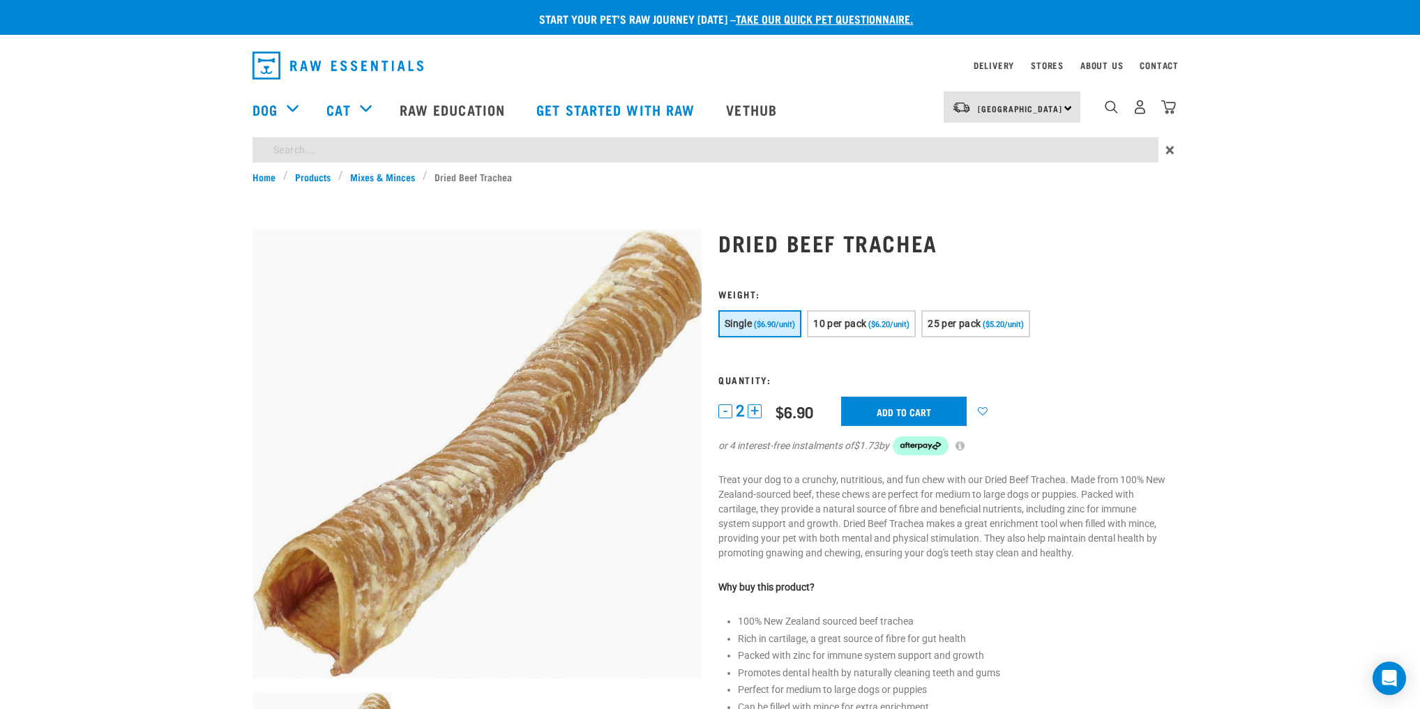
click at [812, 151] on input "search" at bounding box center [706, 149] width 906 height 25
type input "beef liver"
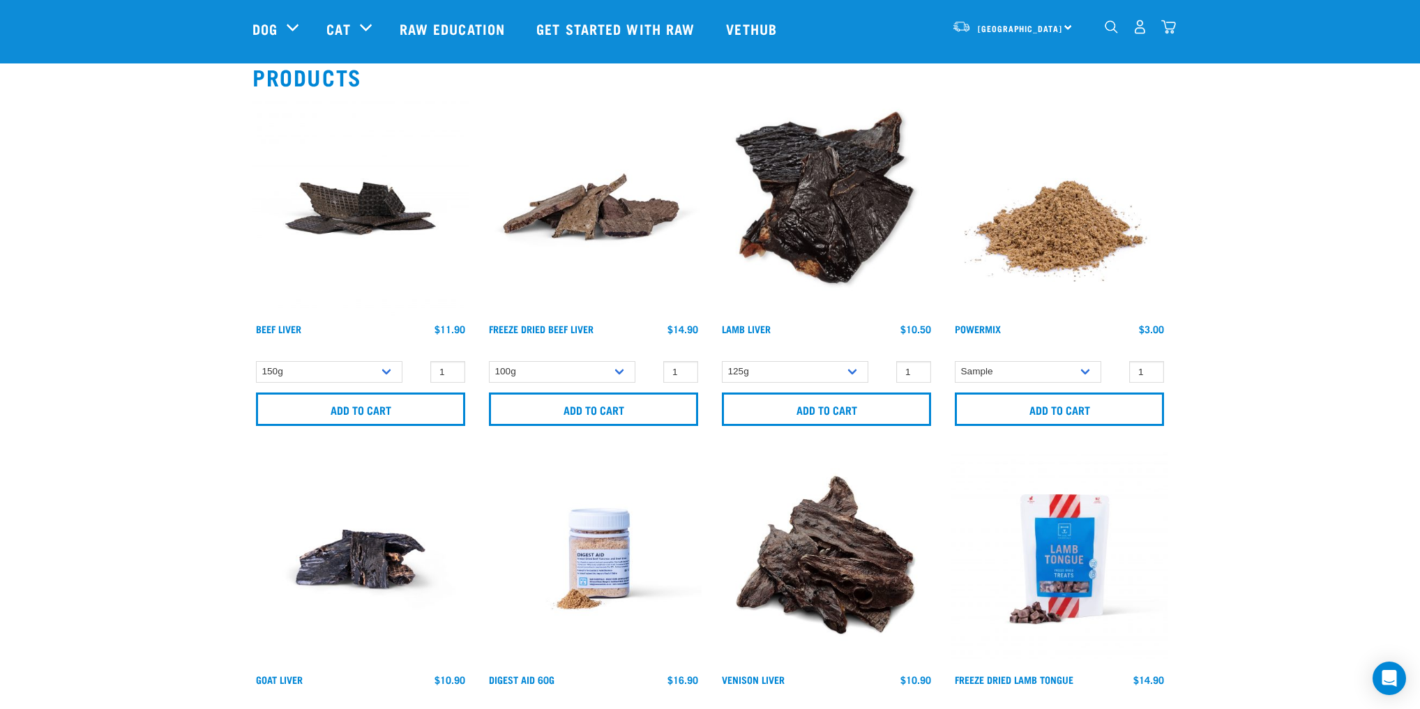
scroll to position [56, 0]
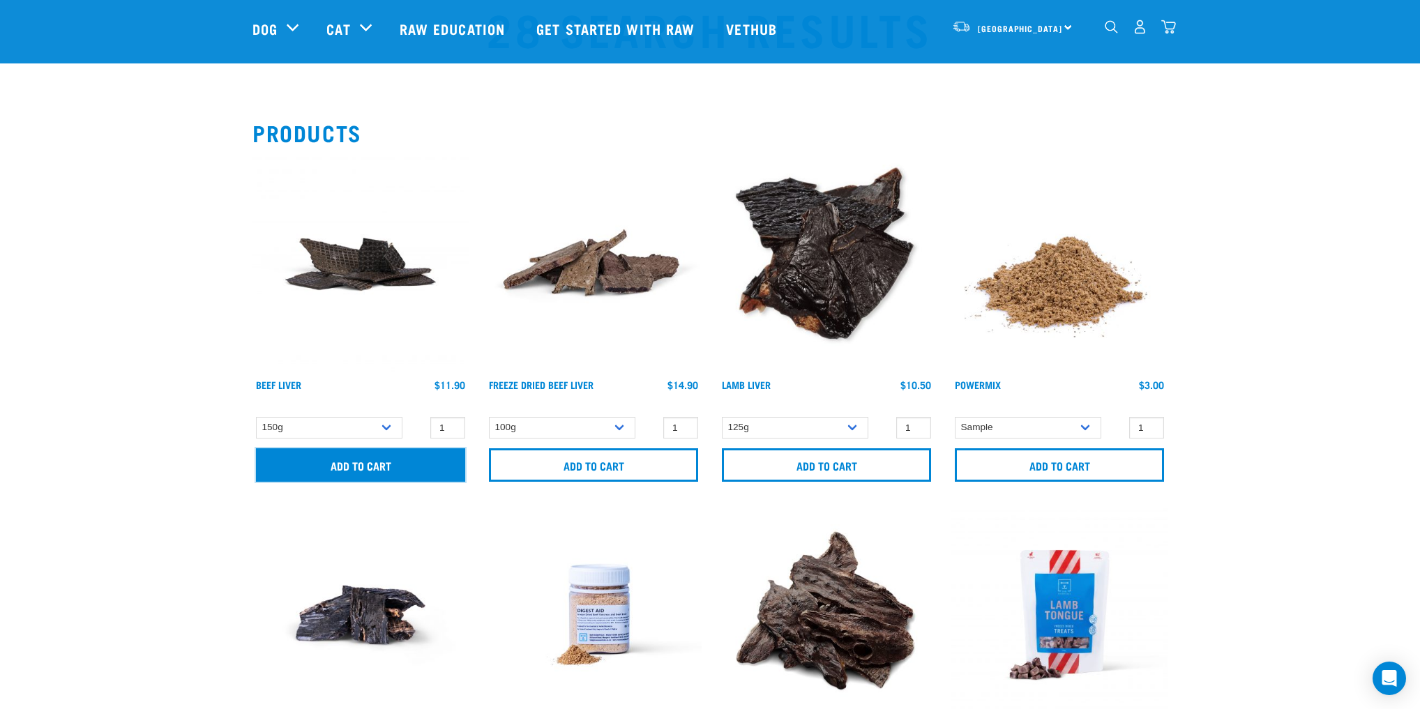
click at [356, 459] on input "Add to cart" at bounding box center [360, 465] width 209 height 33
click at [382, 422] on select "150g" at bounding box center [329, 428] width 147 height 22
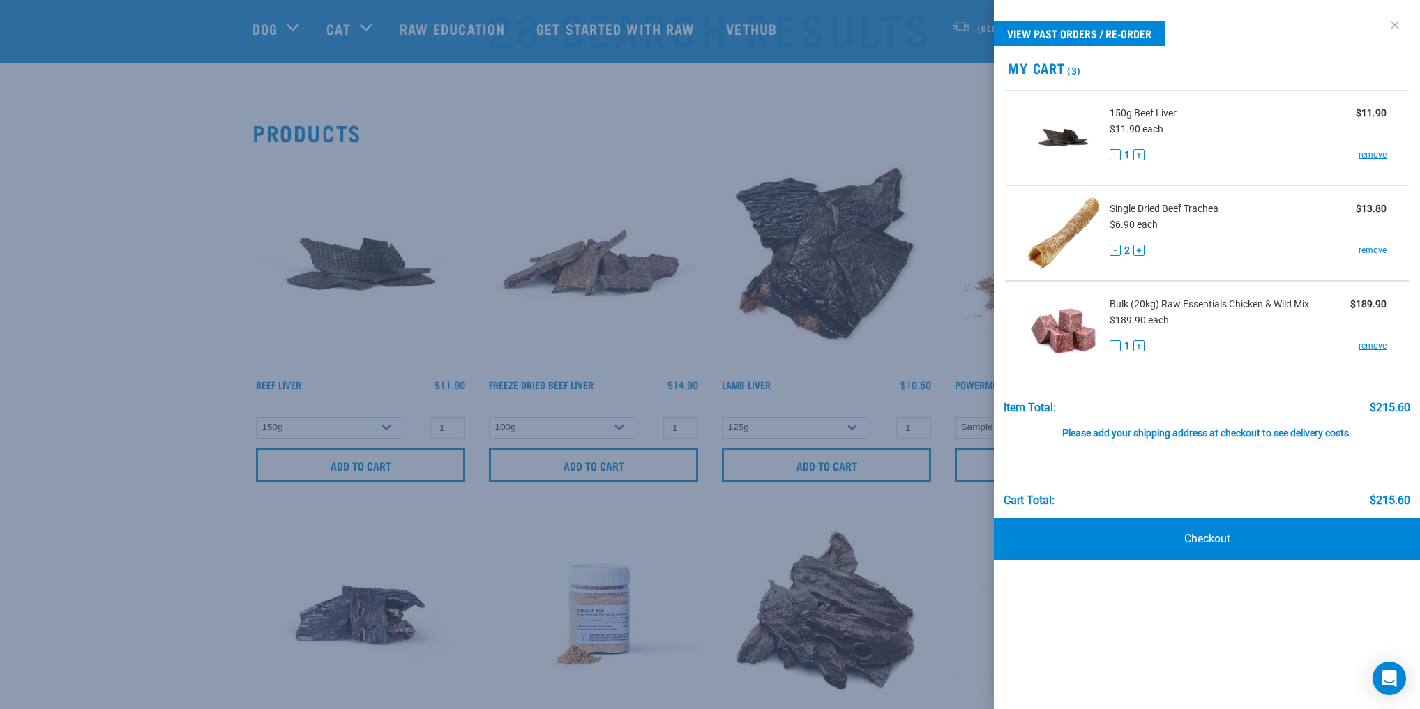
click at [1399, 22] on link at bounding box center [1395, 25] width 22 height 22
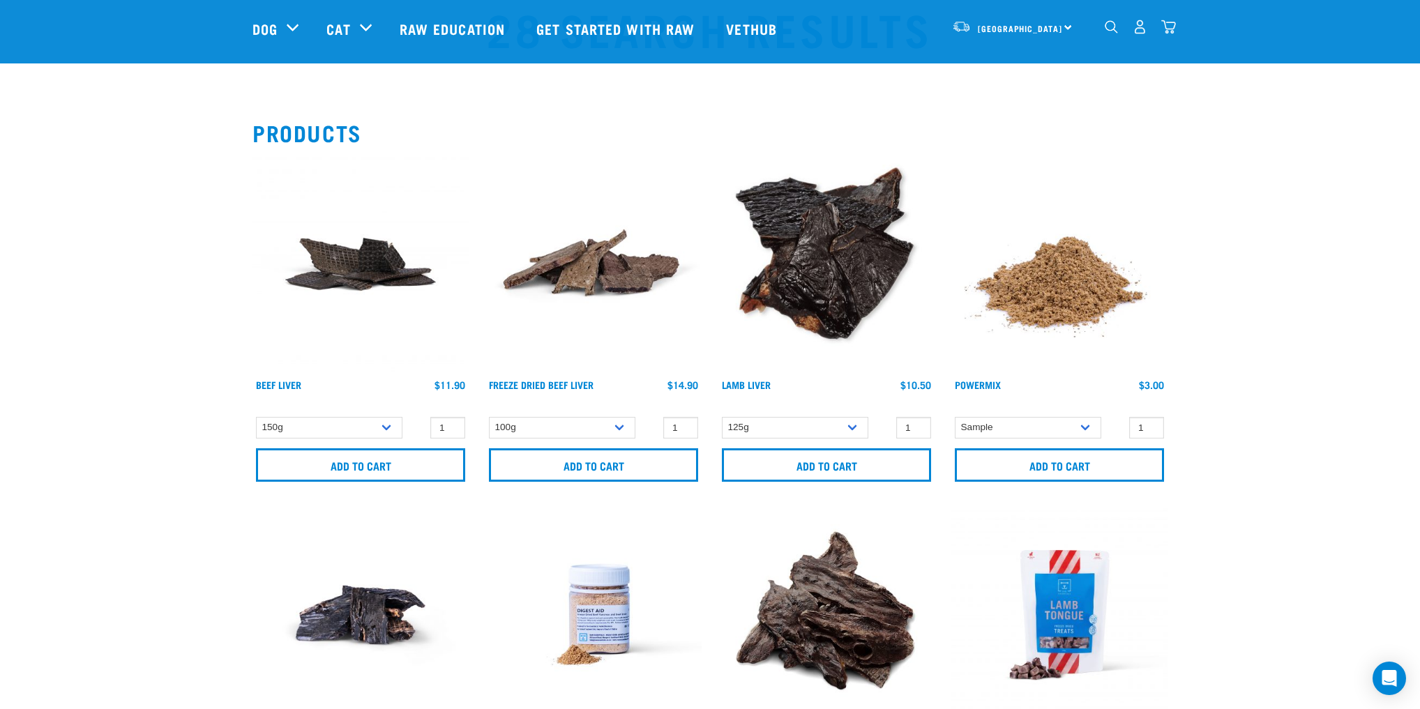
click at [613, 280] on img at bounding box center [594, 264] width 216 height 216
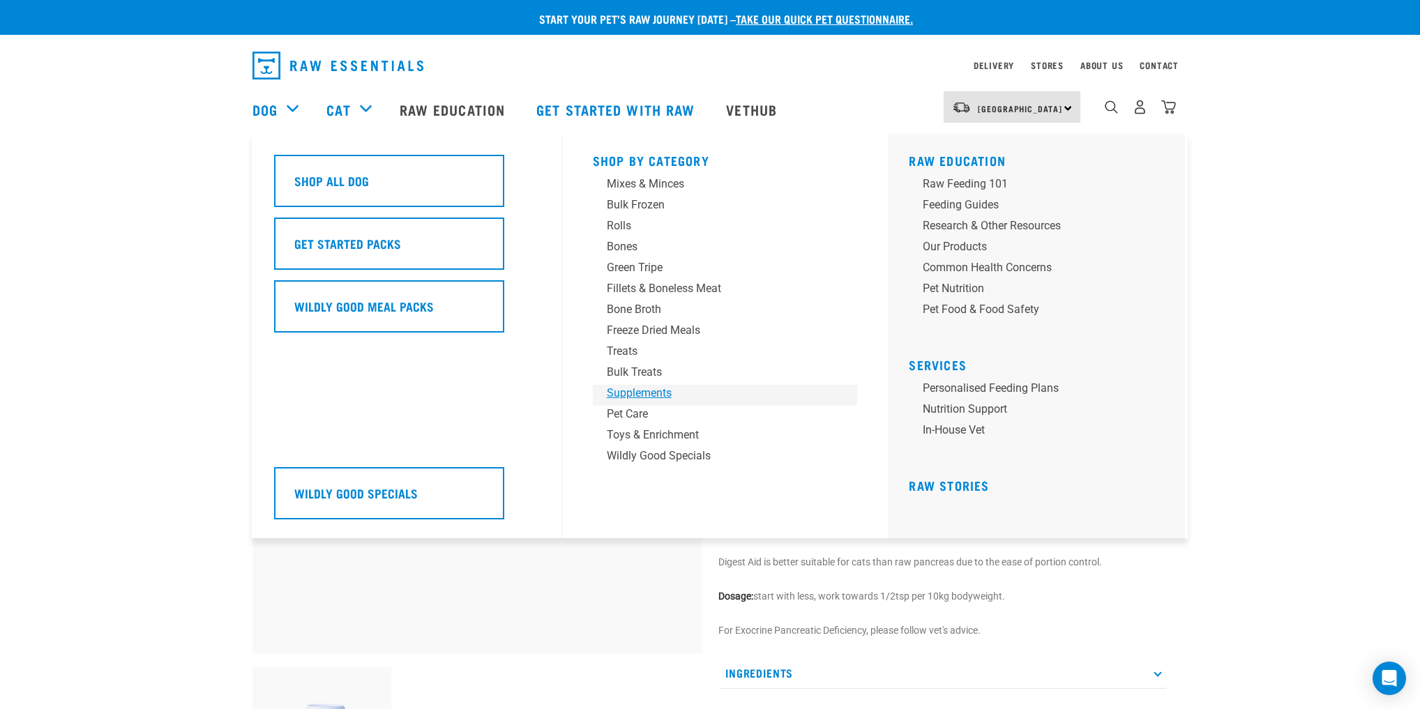
click at [645, 396] on div "Supplements" at bounding box center [716, 393] width 218 height 17
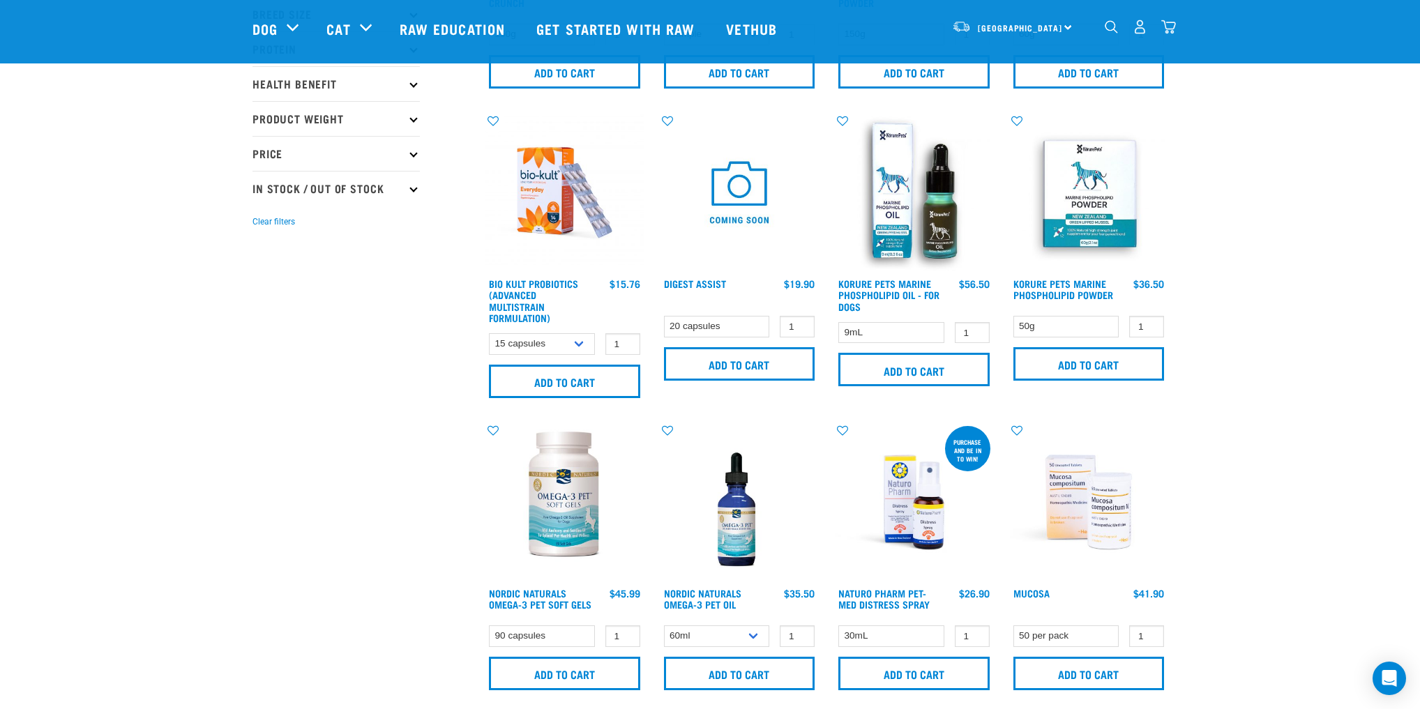
scroll to position [558, 0]
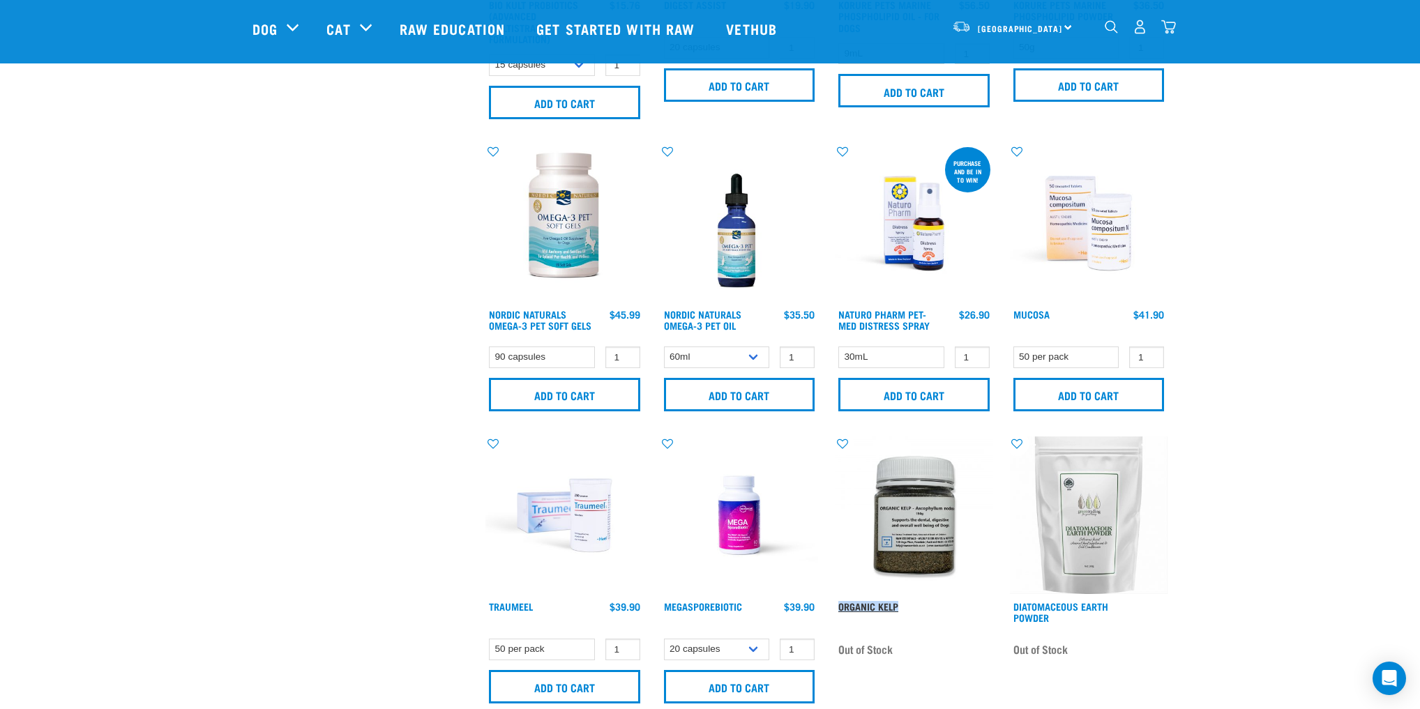
drag, startPoint x: 902, startPoint y: 608, endPoint x: 854, endPoint y: 606, distance: 48.2
click at [836, 608] on div "Organic Kelp" at bounding box center [914, 615] width 158 height 31
click at [827, 612] on div at bounding box center [827, 612] width 0 height 0
click at [1268, 520] on div "Start your pet’s raw journey today – take our quick pet questionnaire. Delivery…" at bounding box center [710, 107] width 1420 height 1330
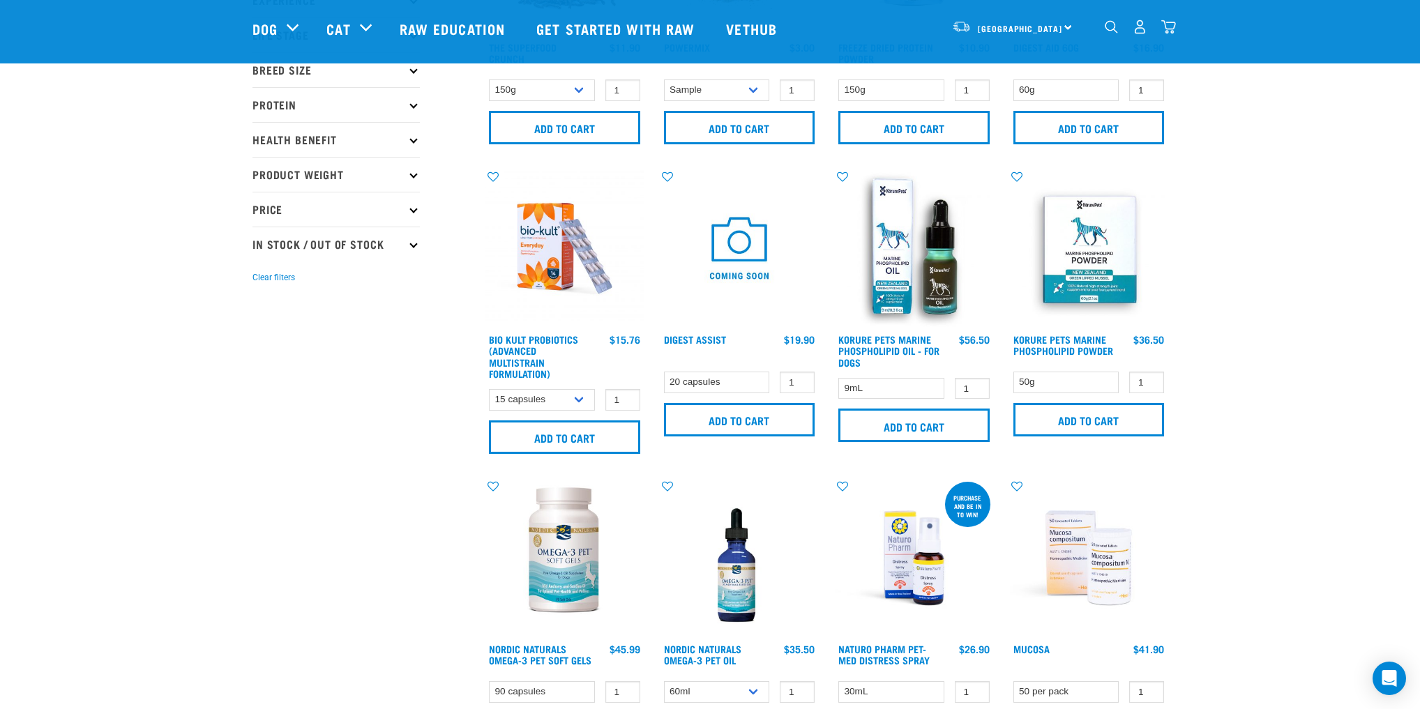
scroll to position [0, 0]
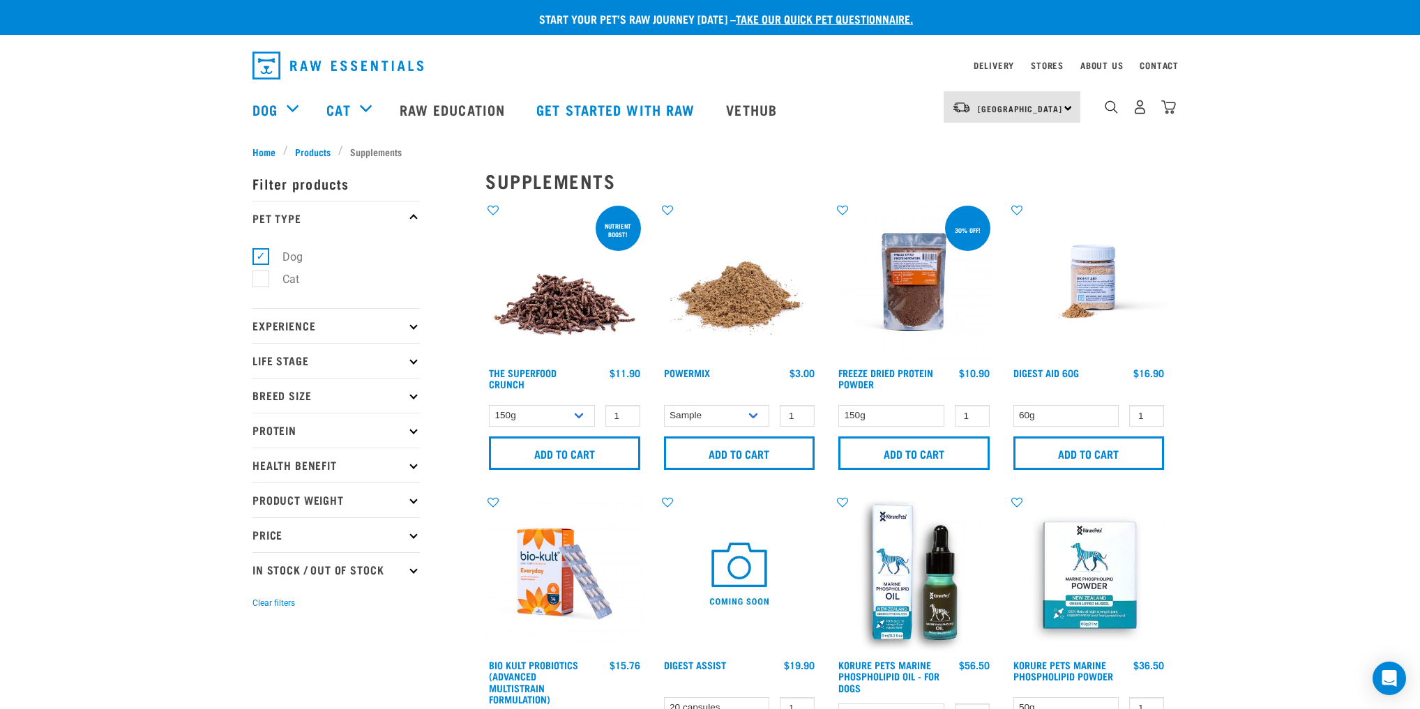
click at [744, 298] on img at bounding box center [740, 282] width 158 height 158
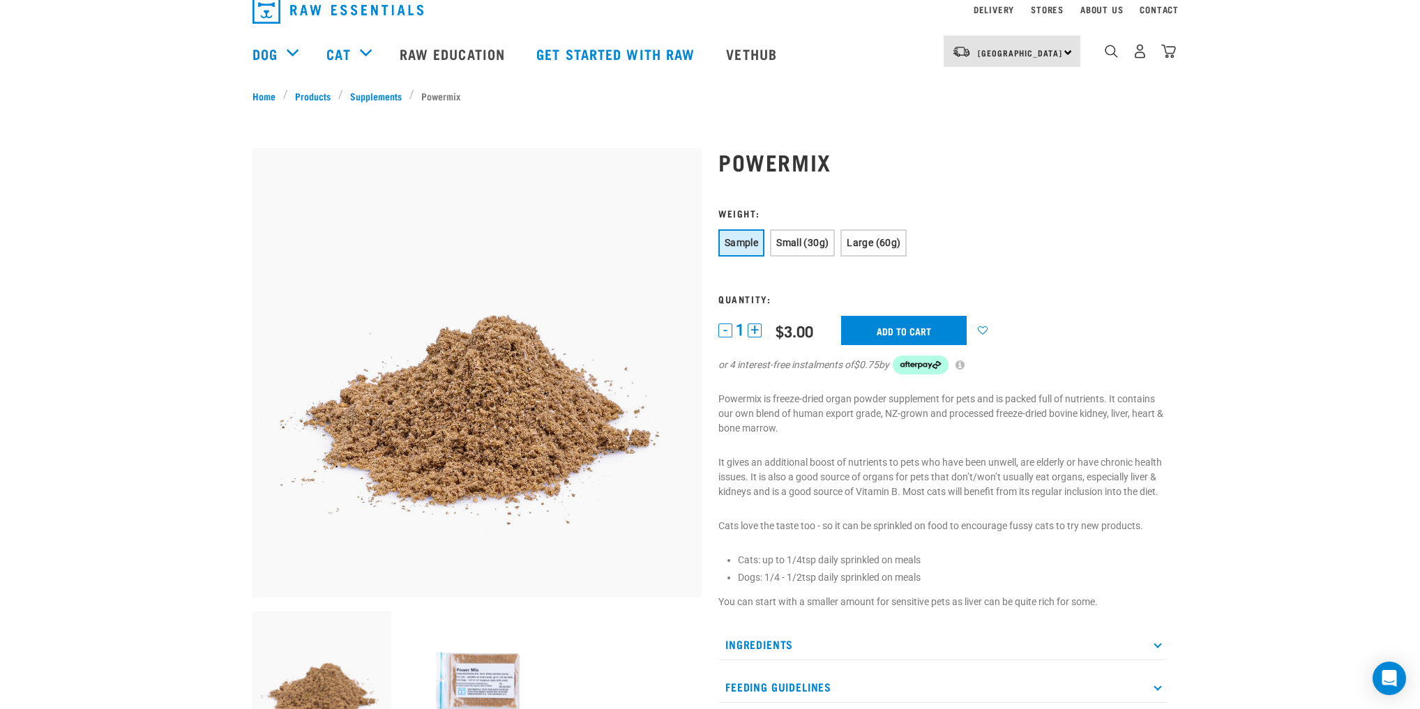
scroll to position [167, 0]
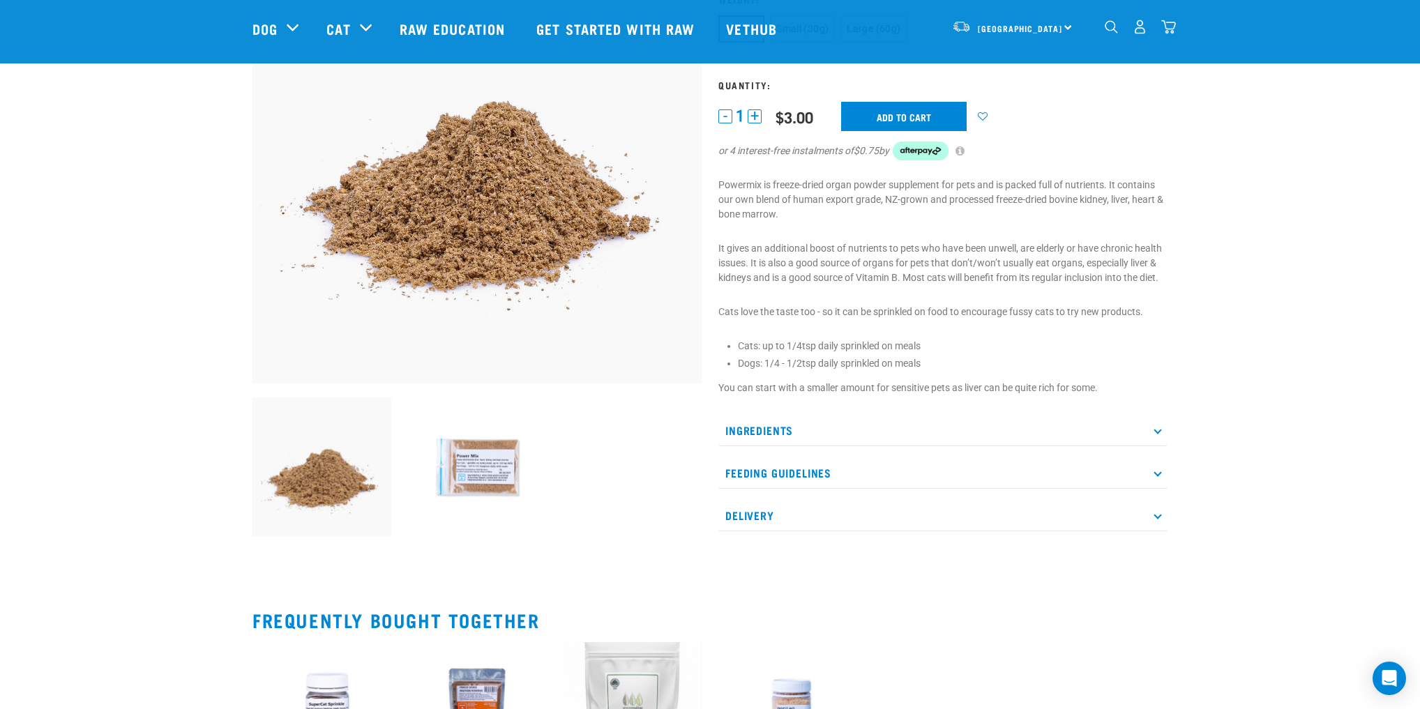
click at [795, 477] on p "Feeding Guidelines" at bounding box center [943, 473] width 449 height 31
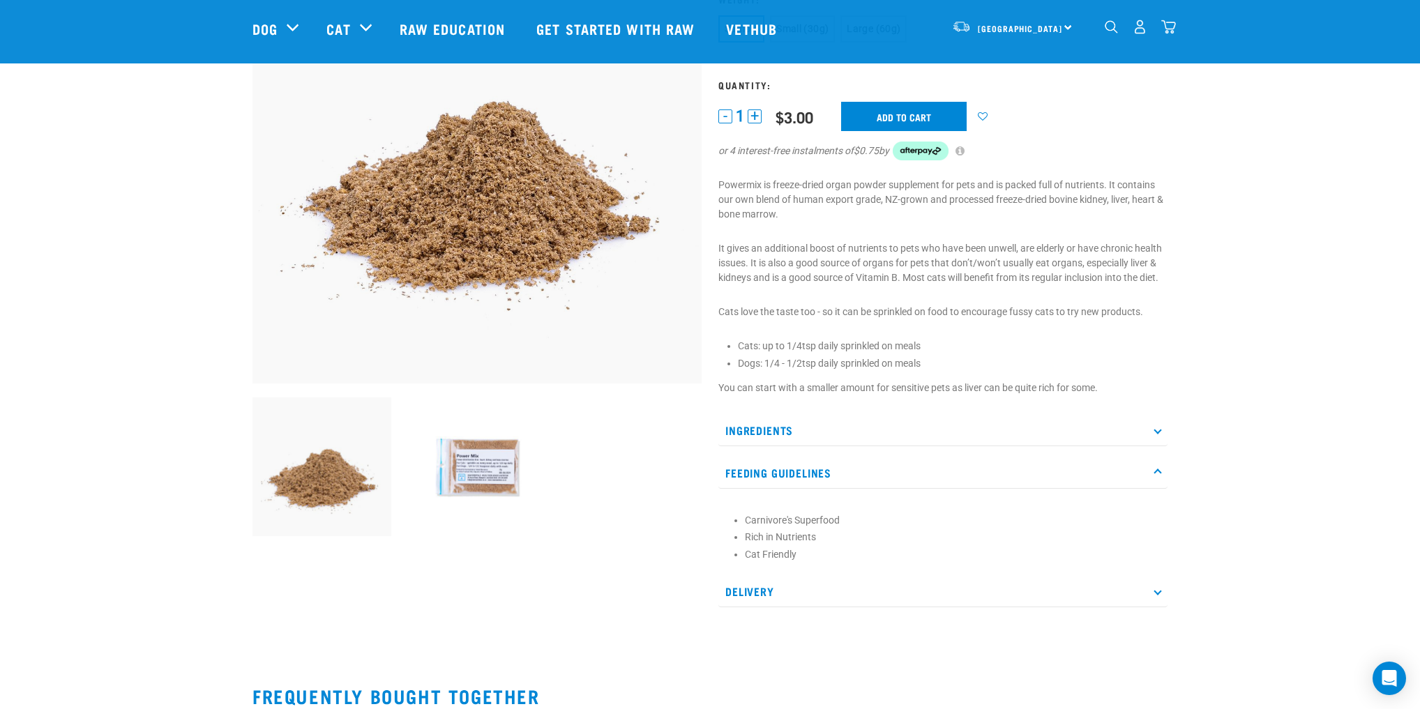
scroll to position [0, 0]
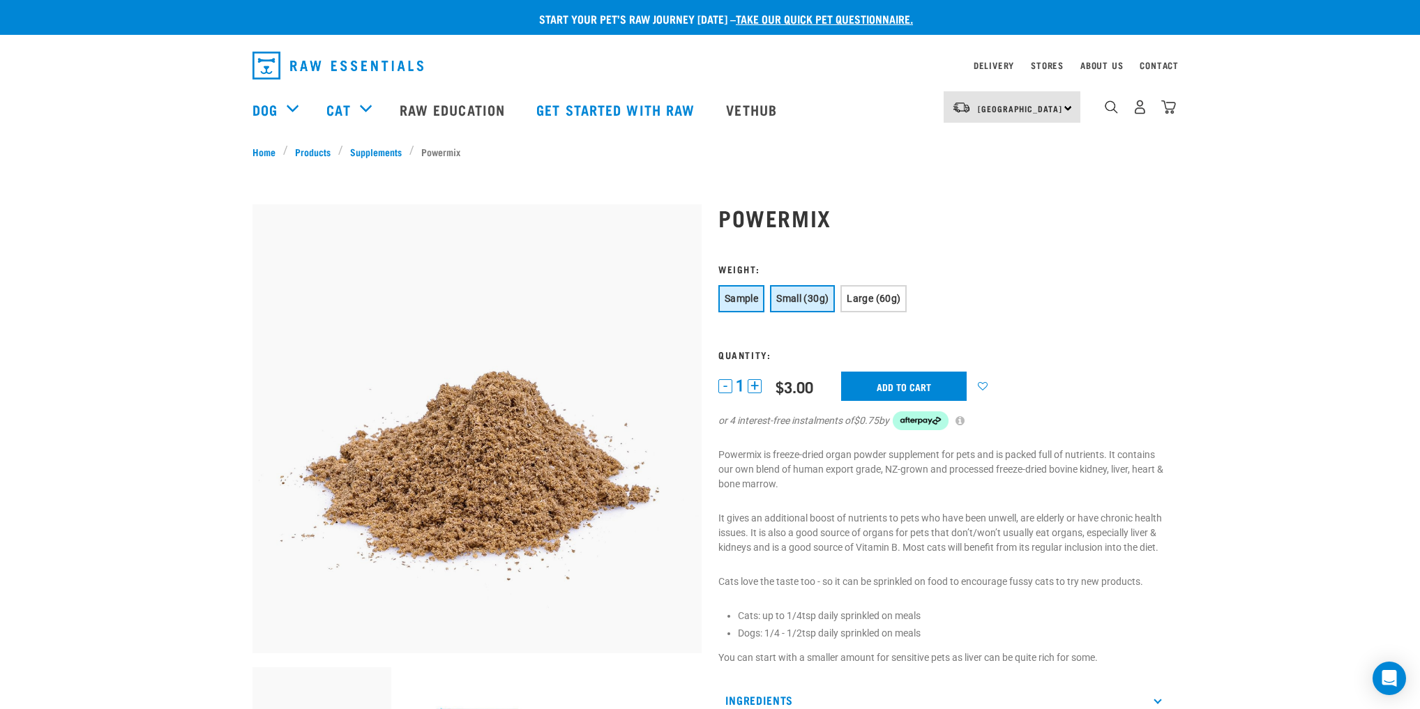
click at [788, 299] on span "Small (30g)" at bounding box center [802, 298] width 52 height 11
click at [884, 304] on span "Large (60g)" at bounding box center [874, 298] width 54 height 11
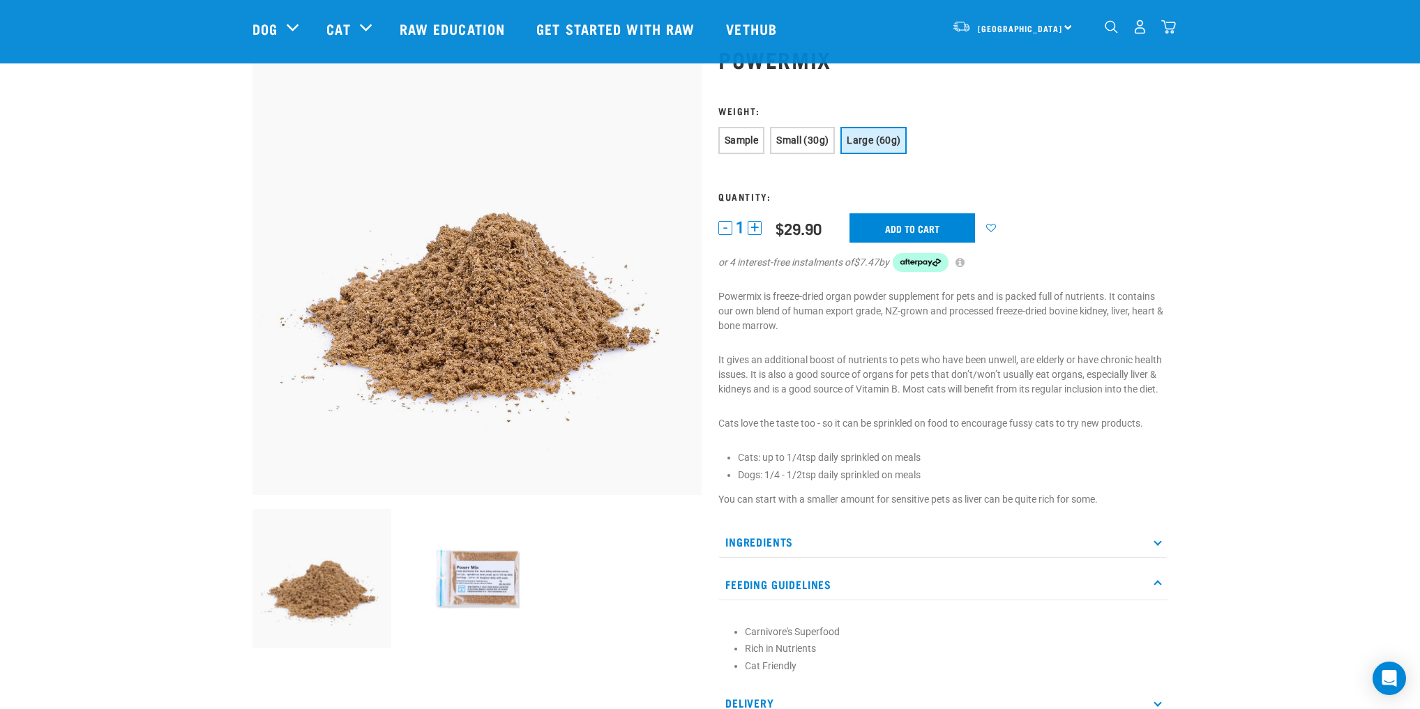
scroll to position [112, 0]
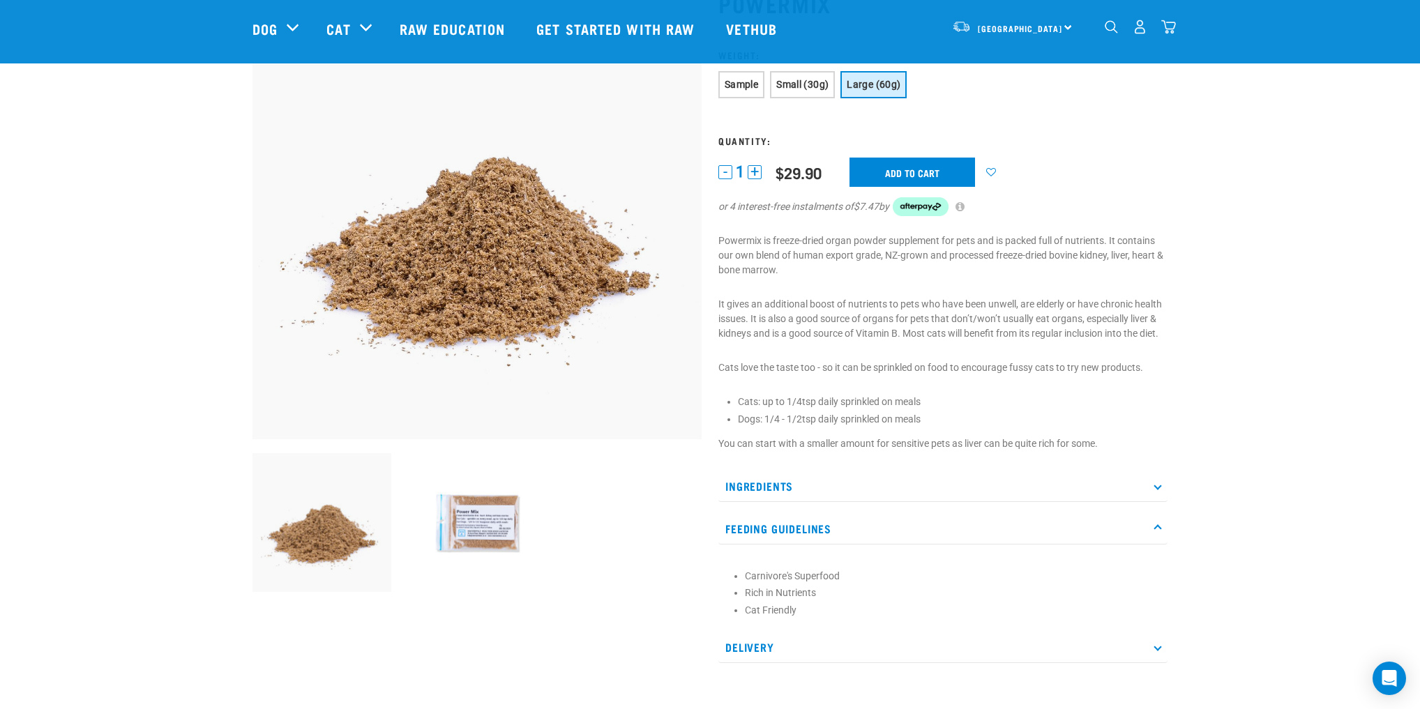
click at [491, 530] on img at bounding box center [477, 522] width 139 height 139
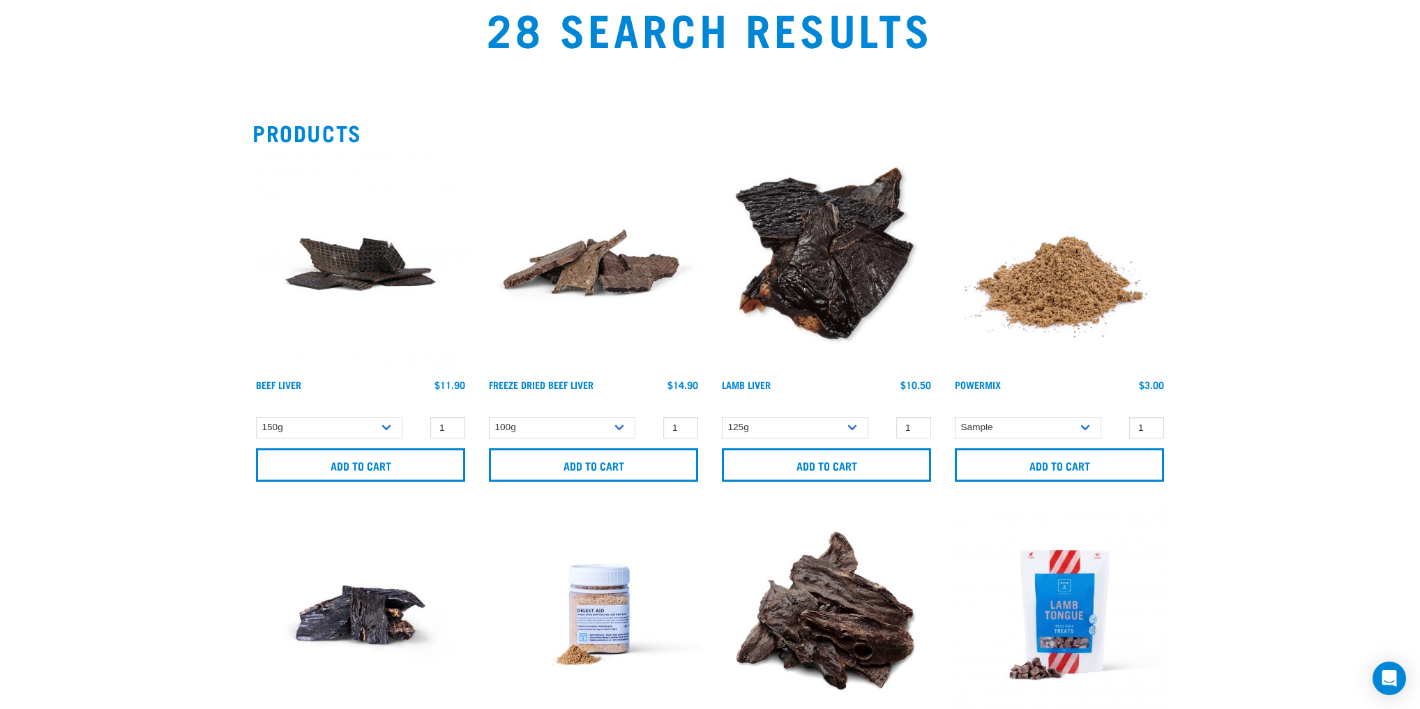
click at [332, 279] on img at bounding box center [361, 264] width 216 height 216
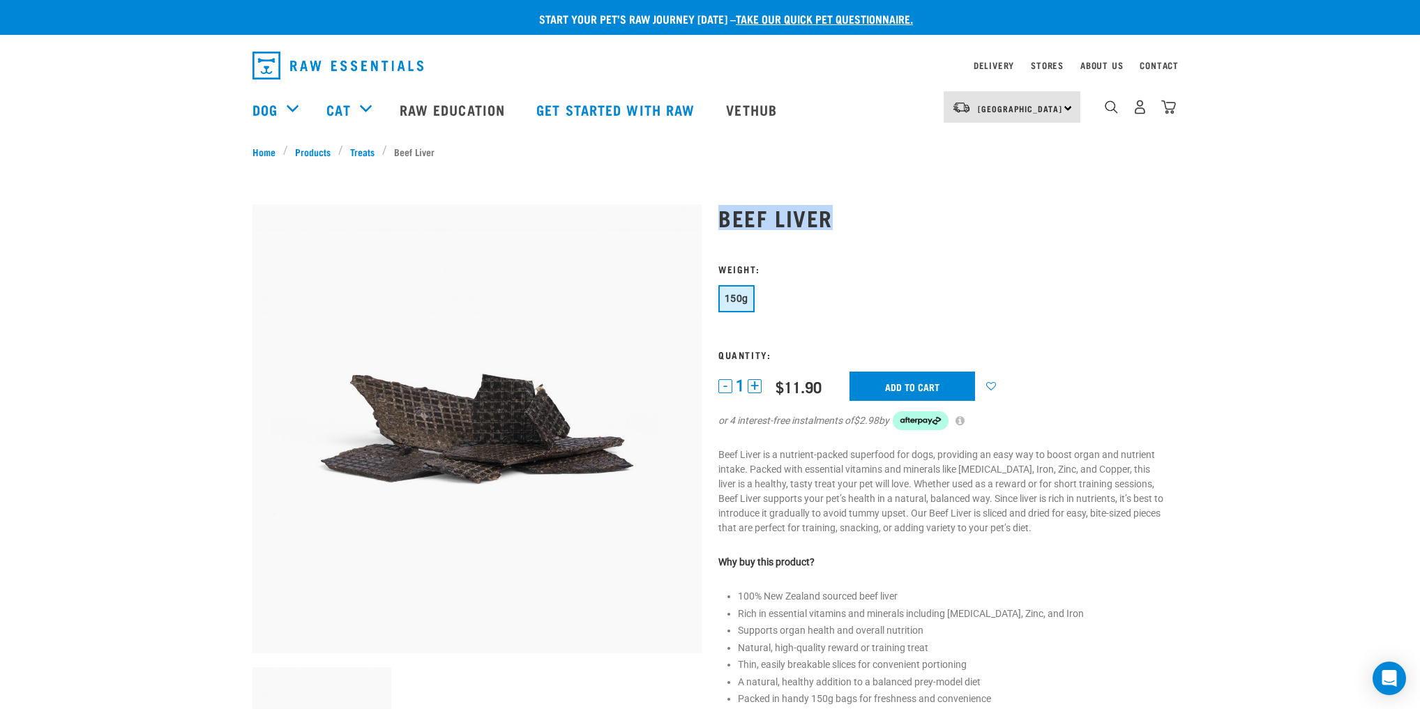
drag, startPoint x: 839, startPoint y: 218, endPoint x: 712, endPoint y: 218, distance: 127.0
click at [712, 218] on div "Beef Liver 1" at bounding box center [943, 591] width 466 height 811
copy h1 "Beef Liver"
click at [1172, 114] on img "dropdown navigation" at bounding box center [1169, 107] width 15 height 15
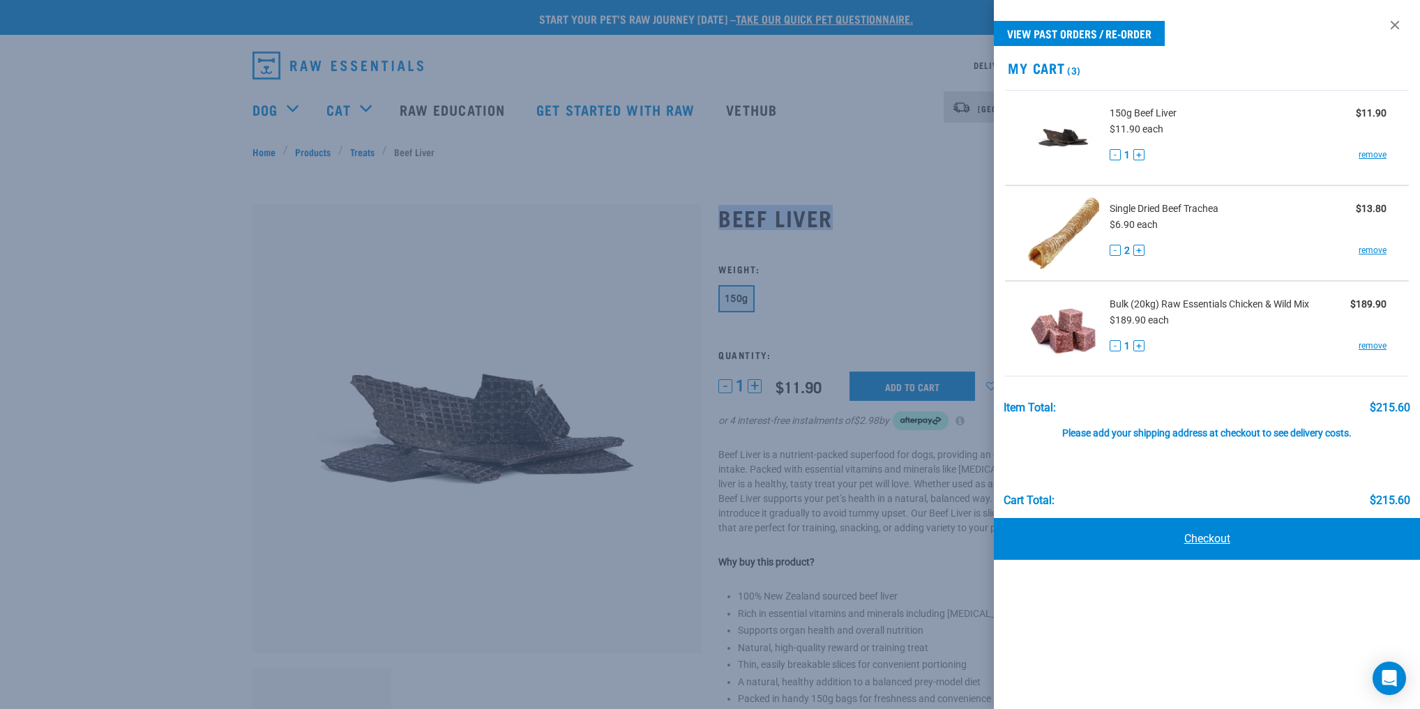
click at [1207, 539] on link "Checkout" at bounding box center [1207, 539] width 426 height 42
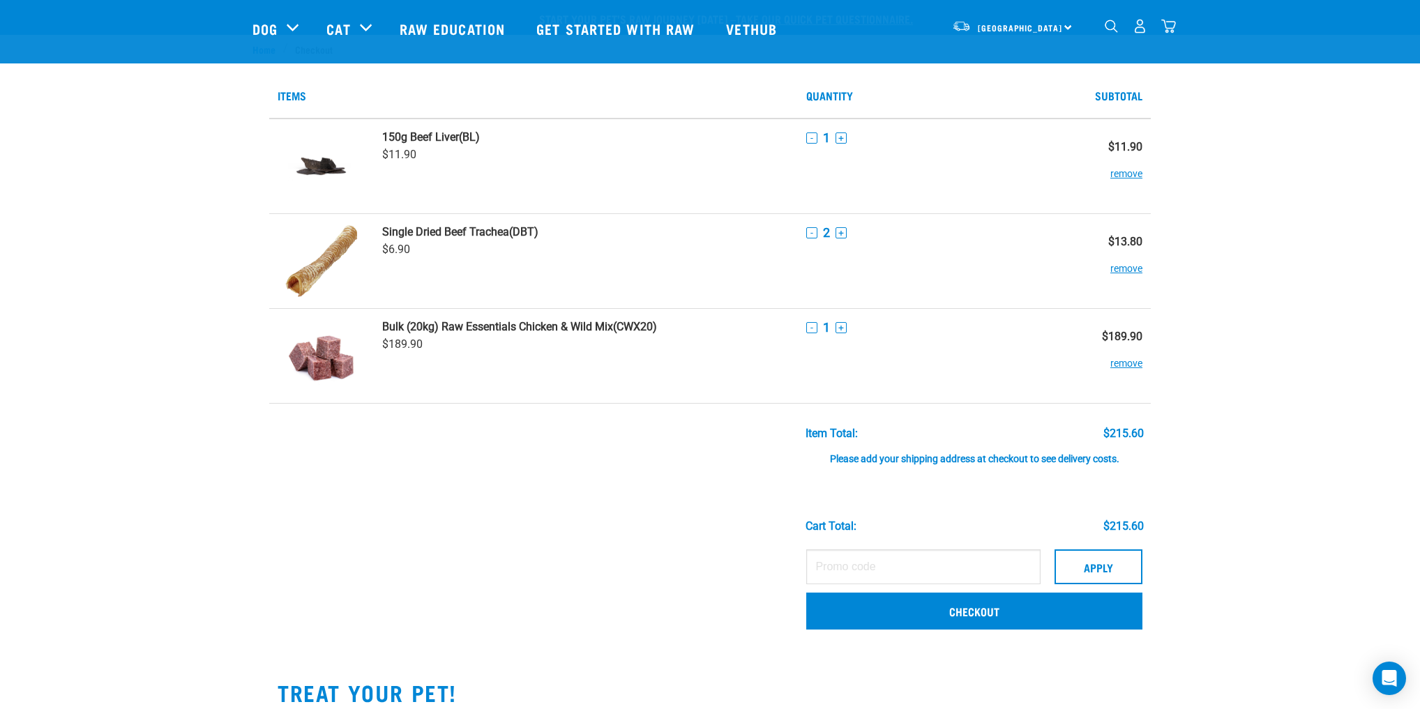
scroll to position [335, 0]
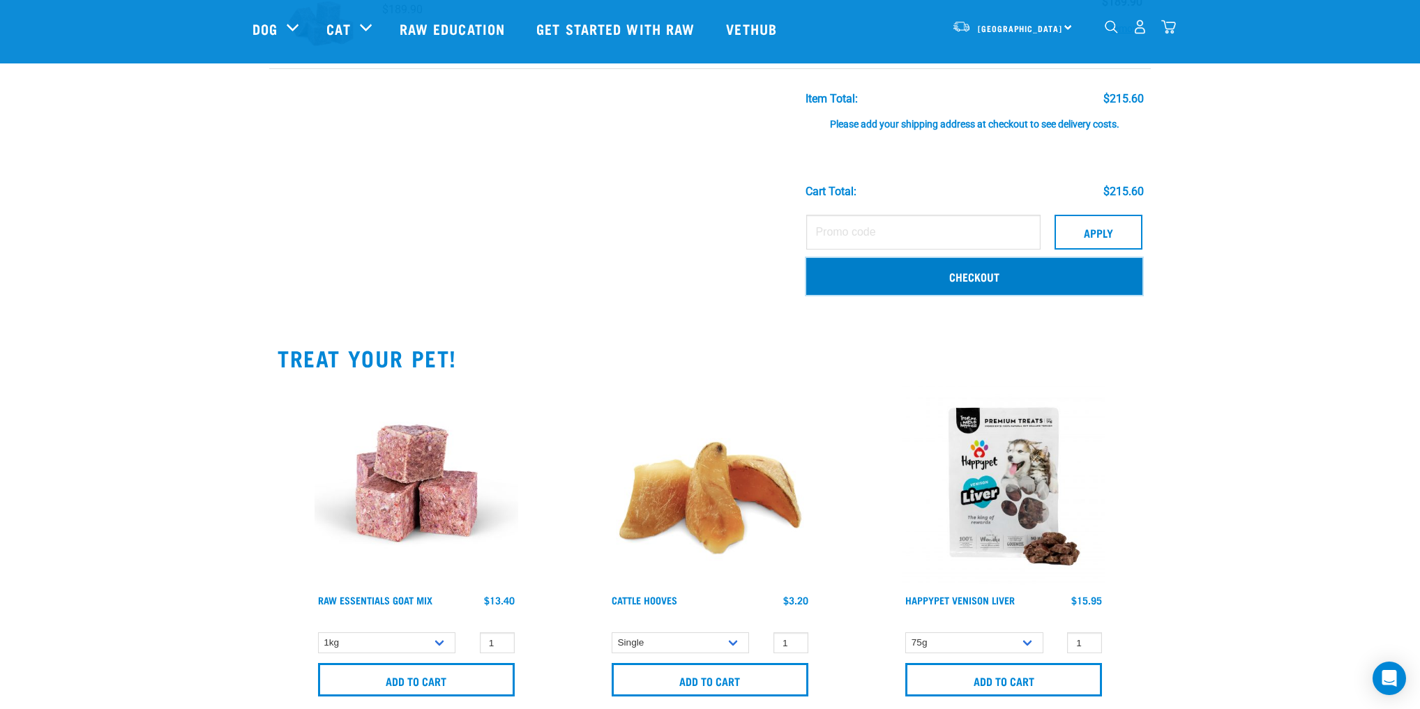
click at [982, 282] on link "Checkout" at bounding box center [974, 276] width 336 height 36
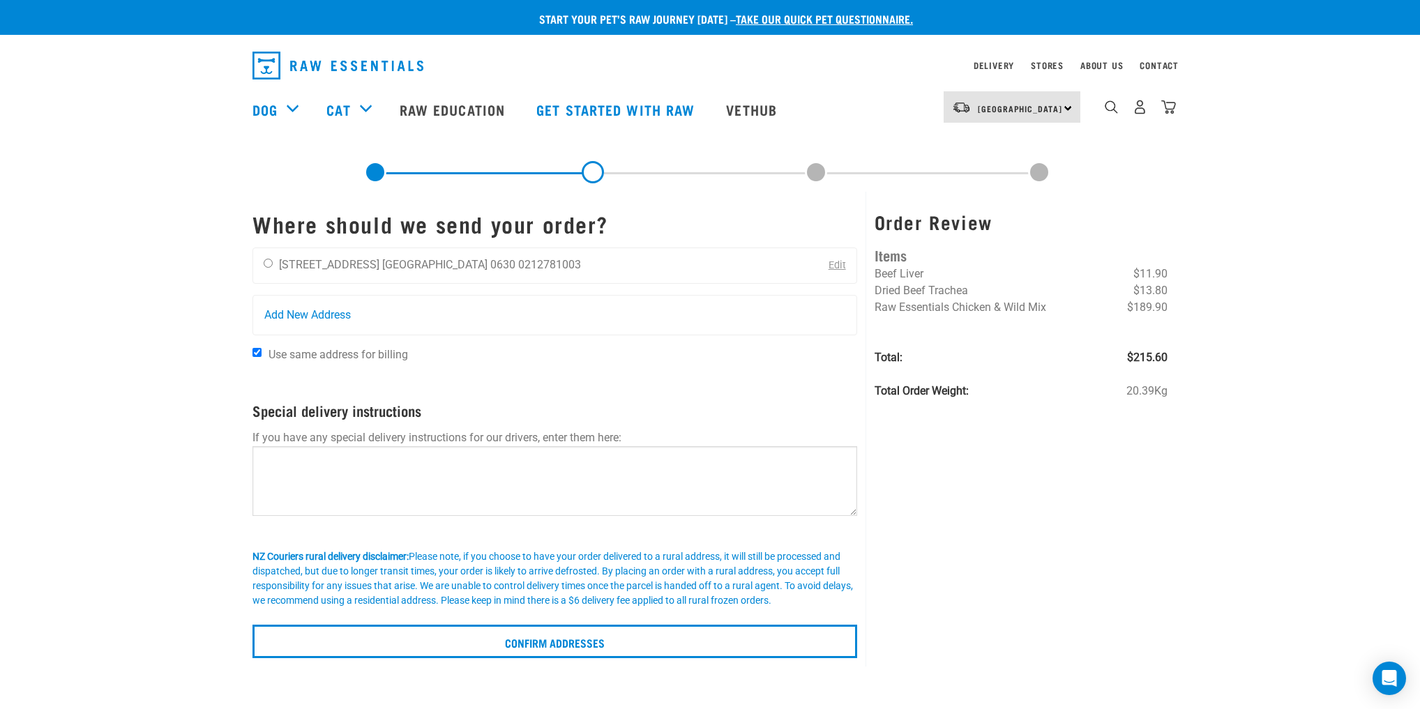
scroll to position [112, 0]
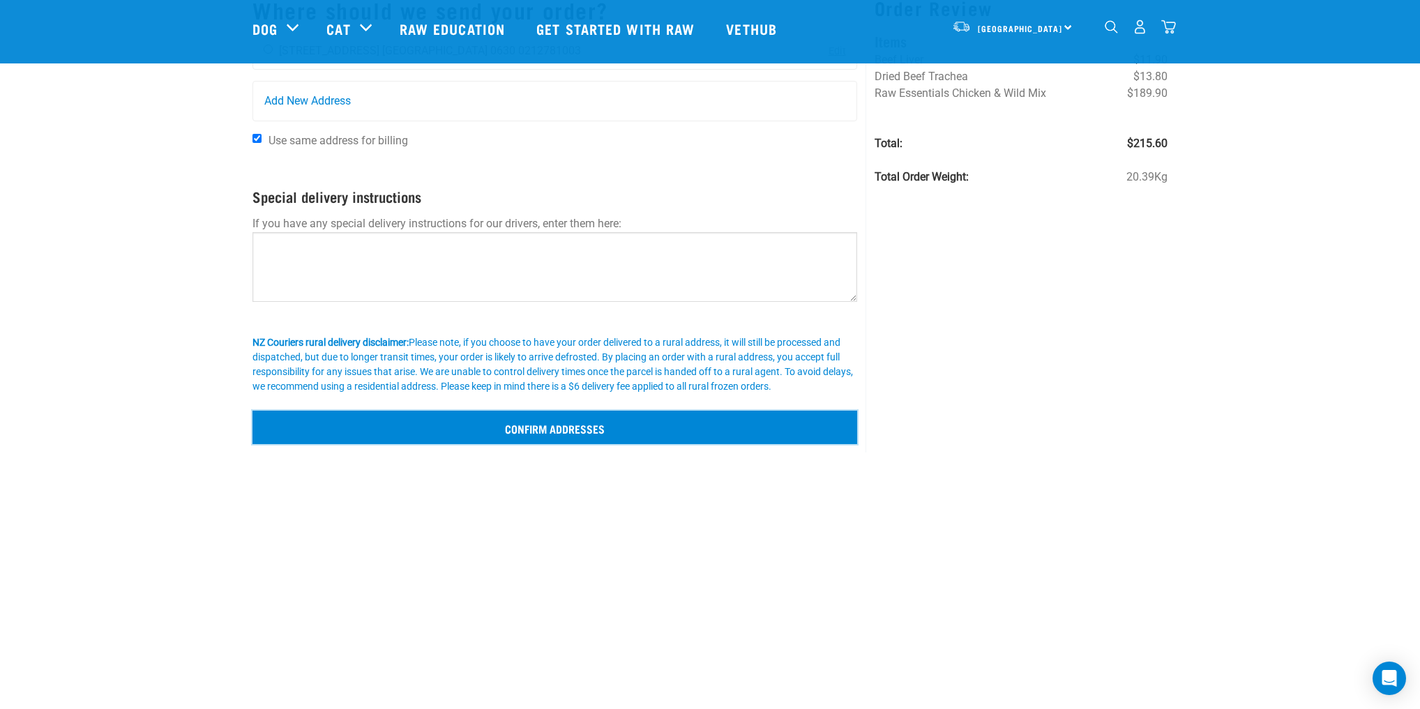
click at [600, 424] on input "Confirm addresses" at bounding box center [555, 427] width 605 height 33
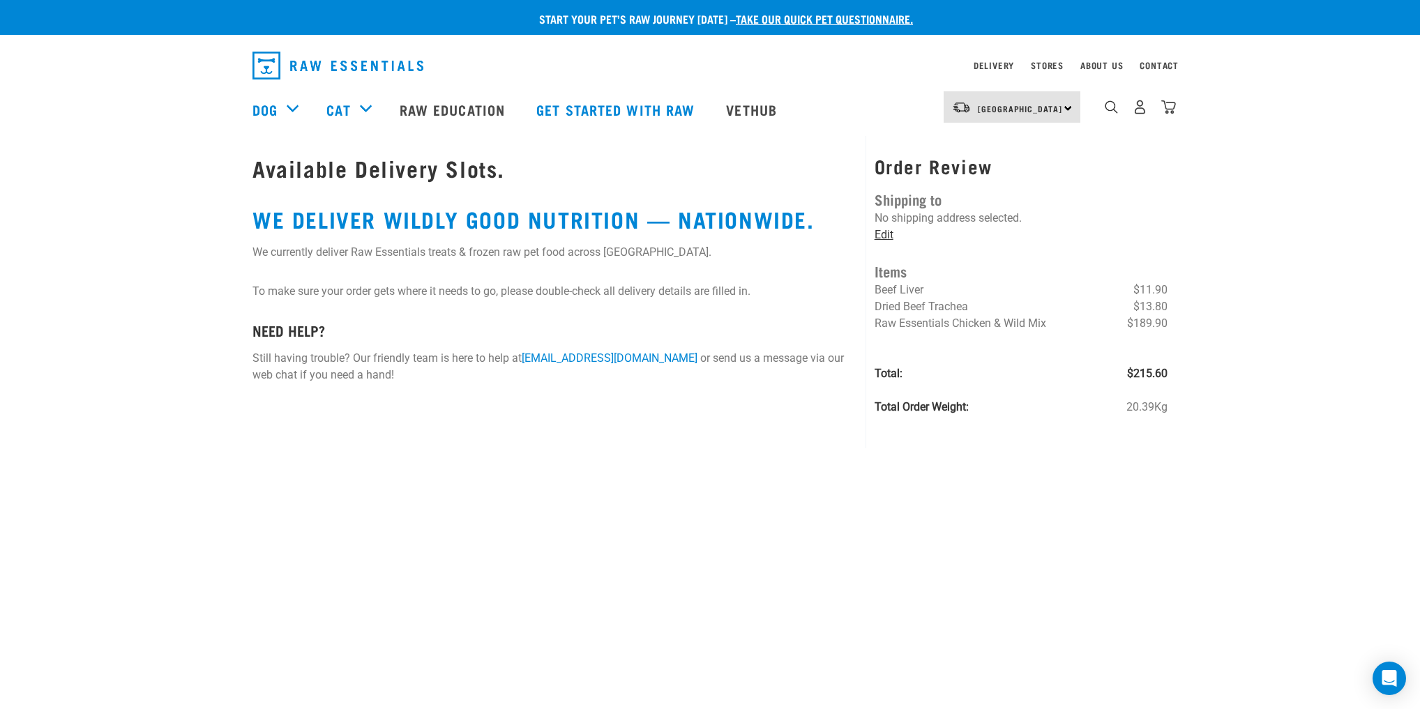
click at [885, 234] on link "Edit" at bounding box center [884, 234] width 19 height 13
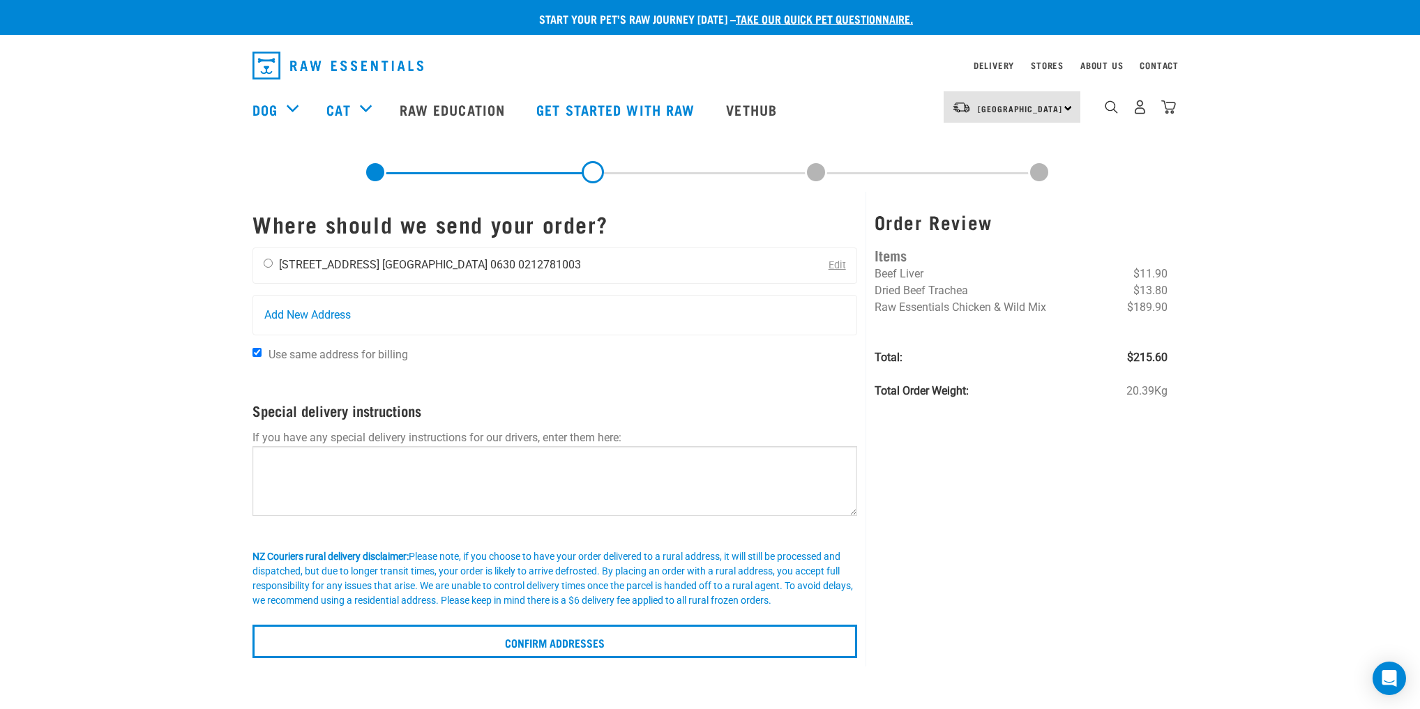
click at [269, 261] on input "radio" at bounding box center [268, 263] width 9 height 9
radio input "true"
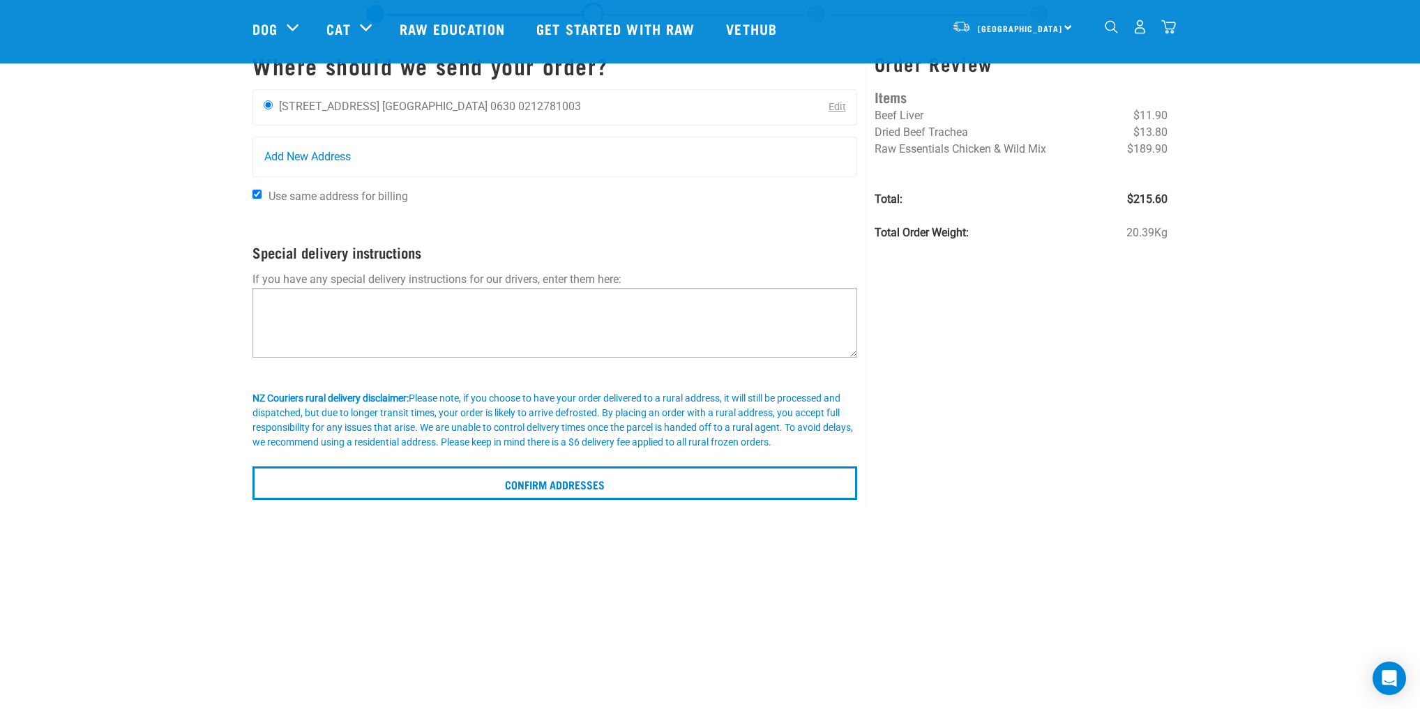
scroll to position [112, 0]
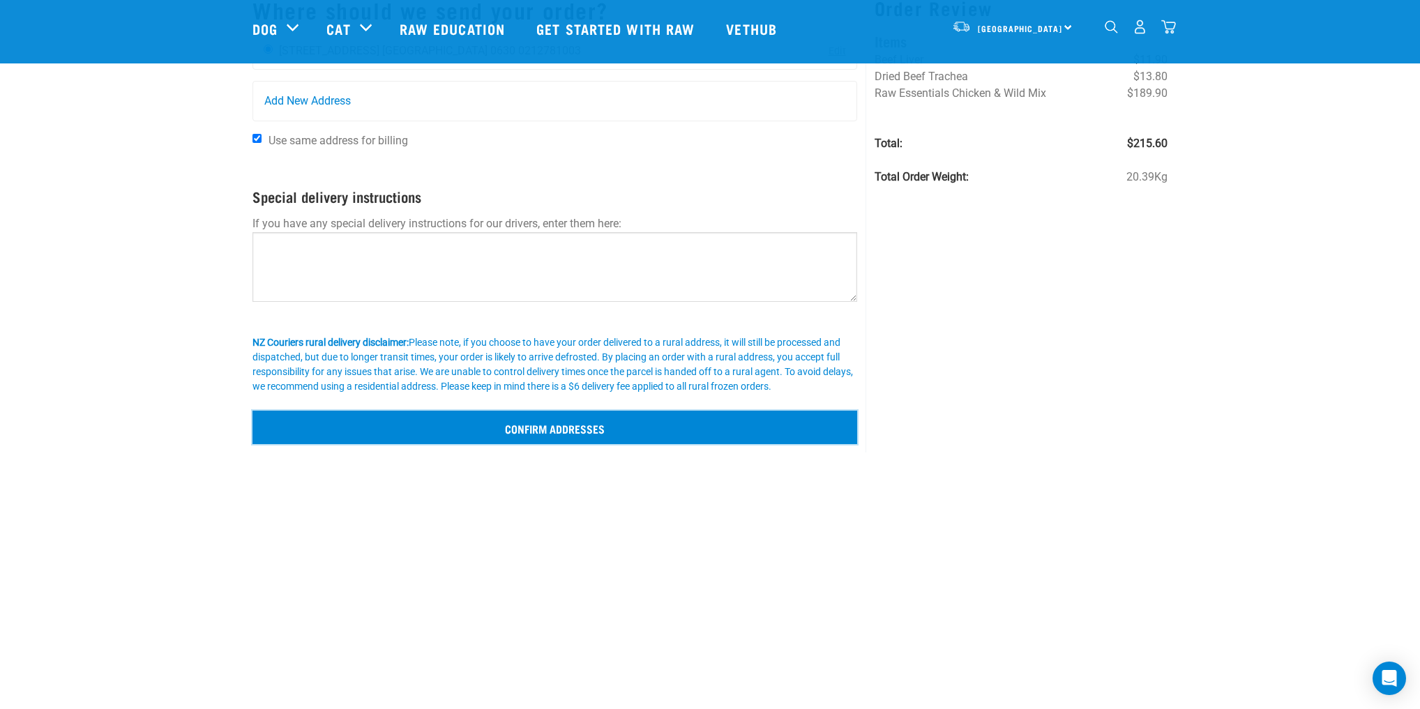
click at [577, 431] on input "Confirm addresses" at bounding box center [555, 427] width 605 height 33
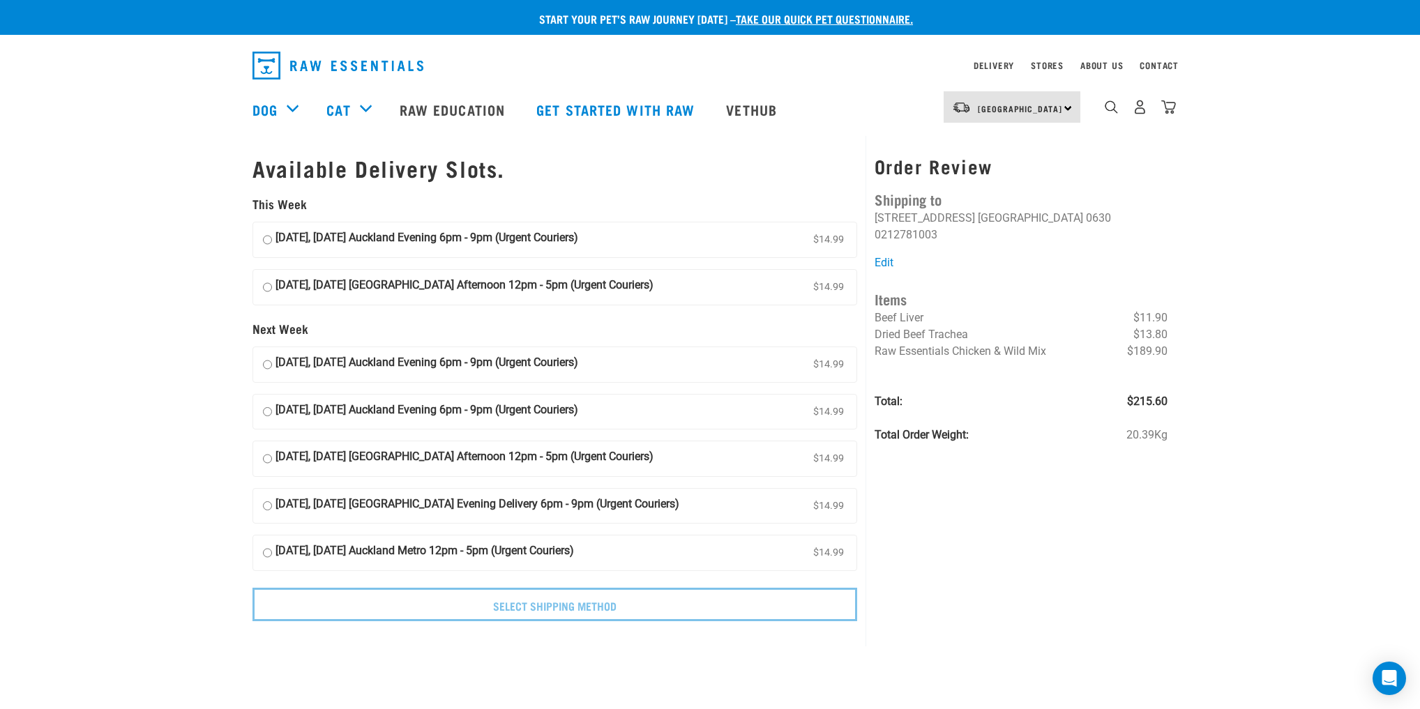
click at [266, 242] on input "19 September, Friday Auckland Evening 6pm - 9pm (Urgent Couriers) $14.99" at bounding box center [267, 240] width 9 height 21
radio input "true"
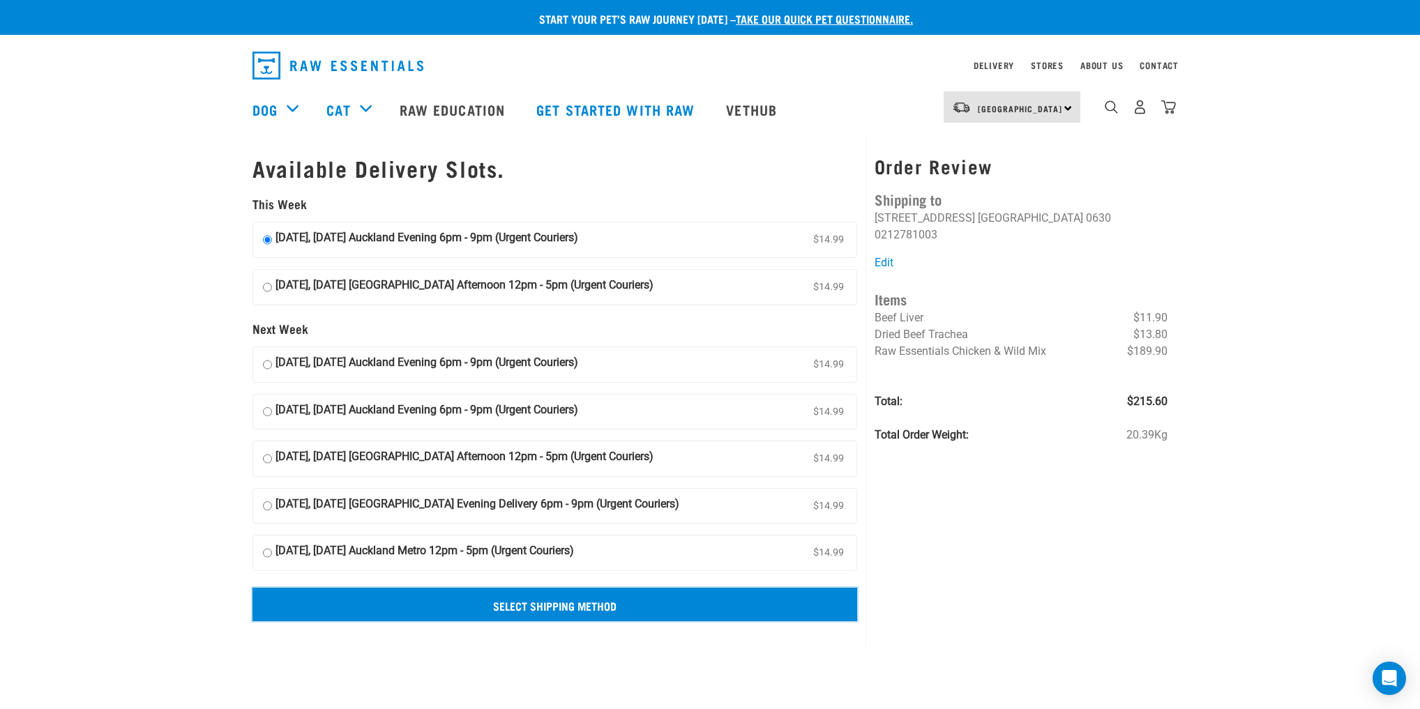
click at [561, 603] on input "Select Shipping Method" at bounding box center [555, 604] width 605 height 33
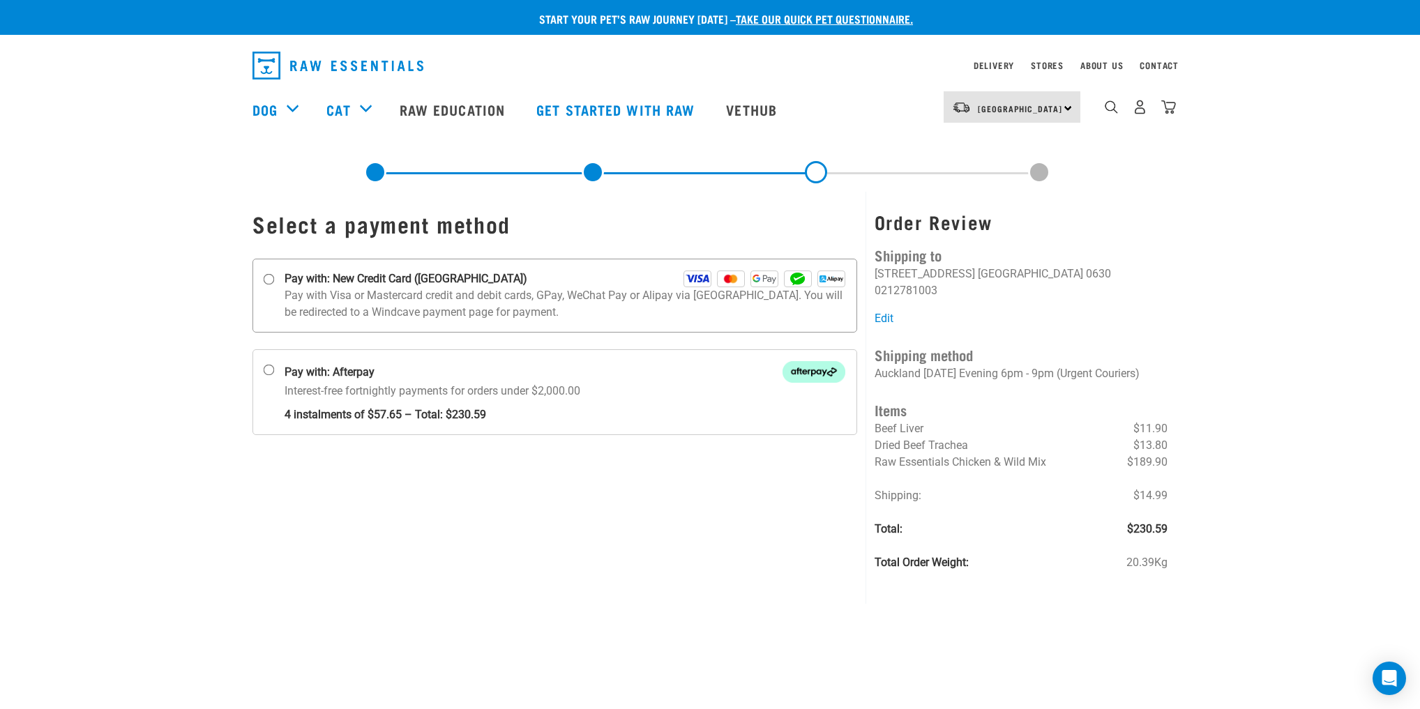
click at [271, 277] on input "Pay with: New Credit Card ([GEOGRAPHIC_DATA])" at bounding box center [269, 279] width 11 height 11
radio input "true"
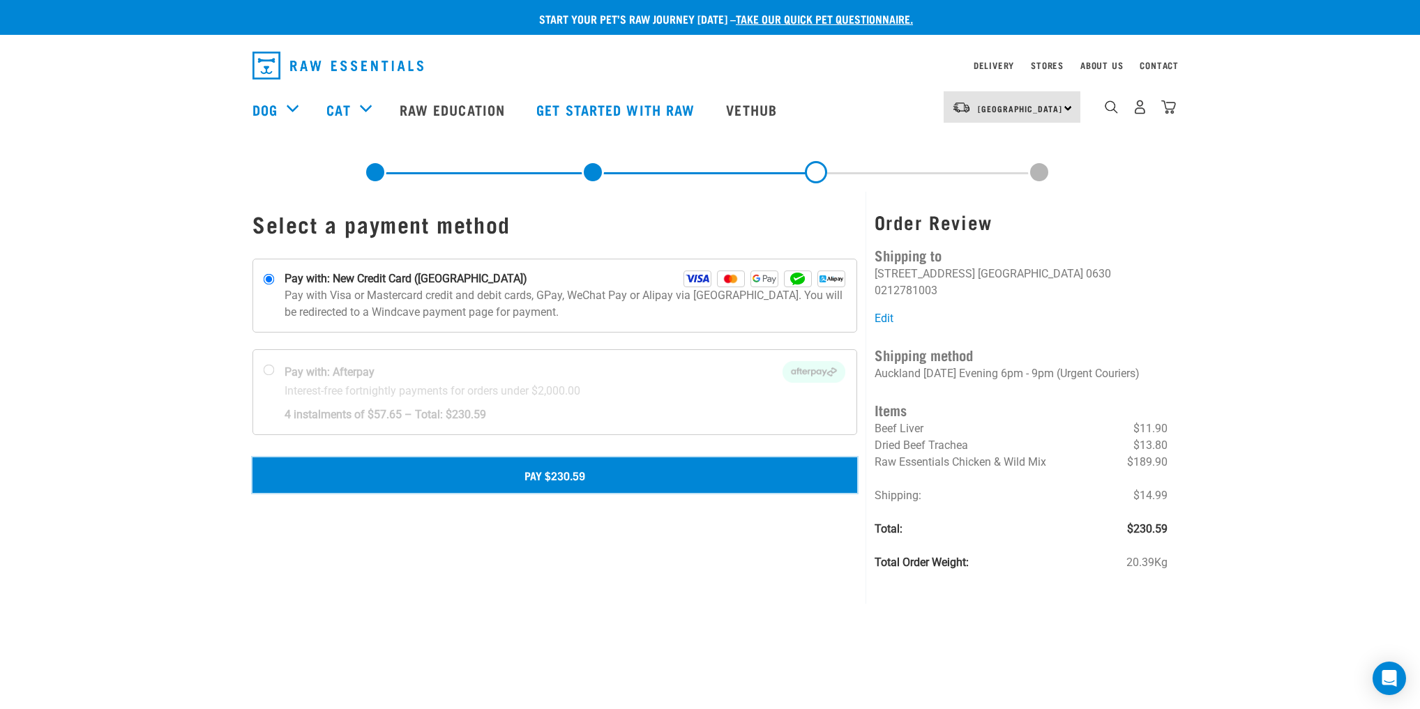
click at [619, 477] on button "Pay $230.59" at bounding box center [555, 475] width 605 height 35
